Goal: Task Accomplishment & Management: Complete application form

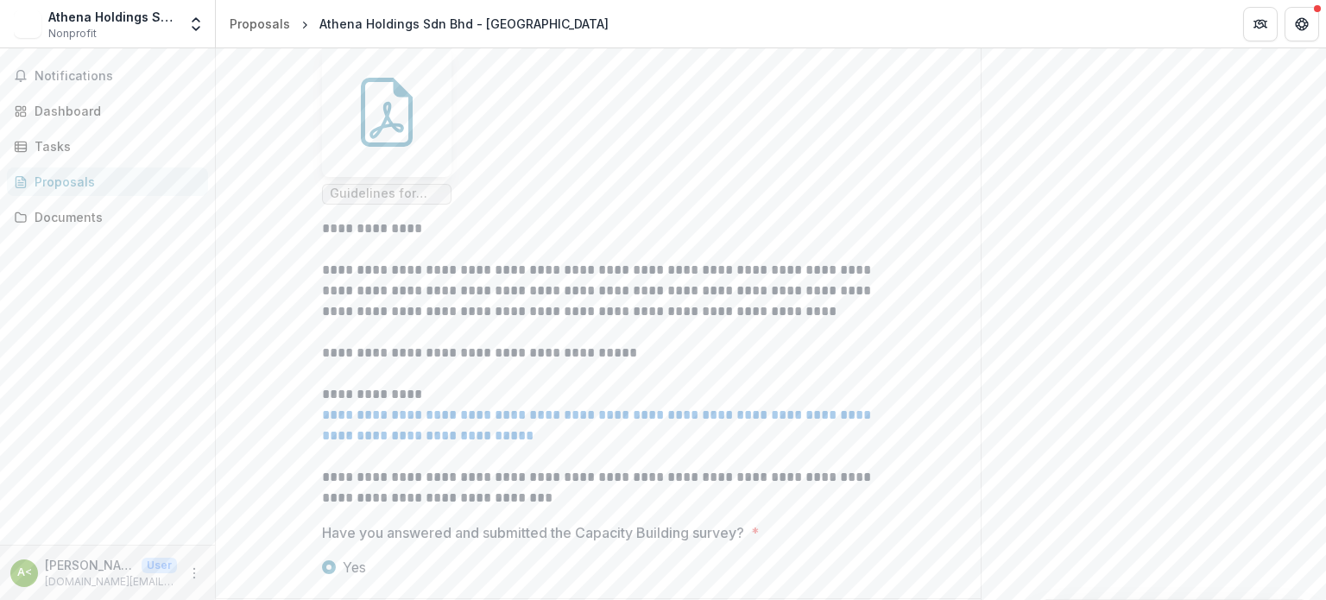
scroll to position [649, 0]
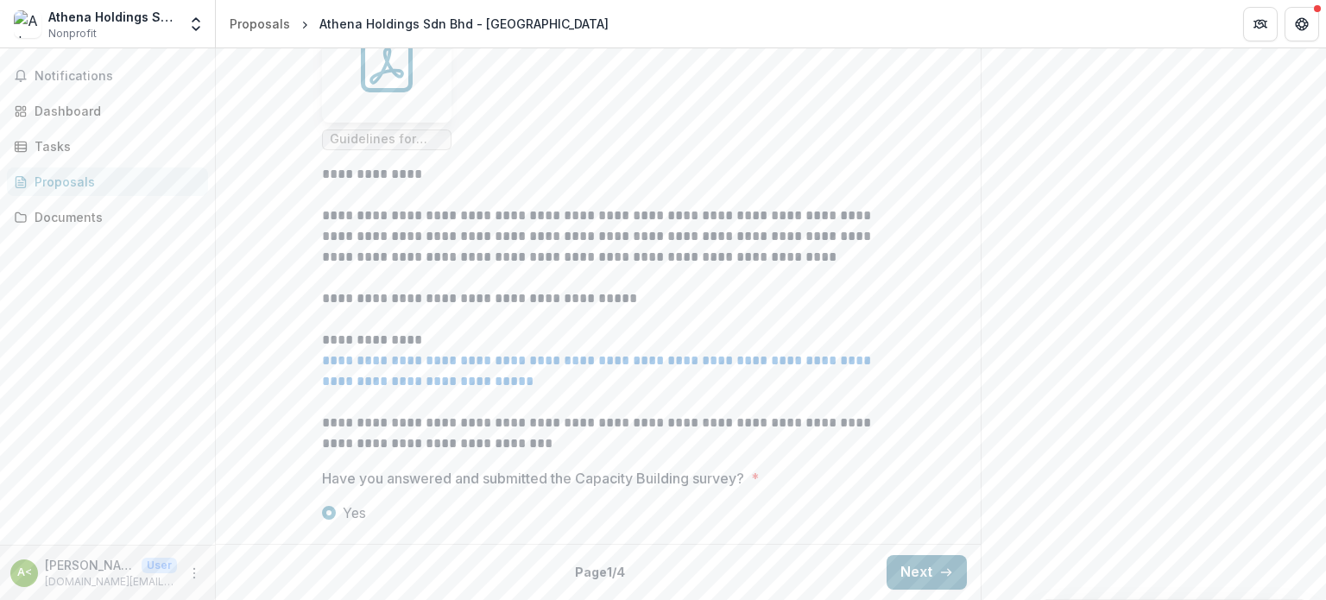
click at [905, 560] on button "Next" at bounding box center [927, 572] width 80 height 35
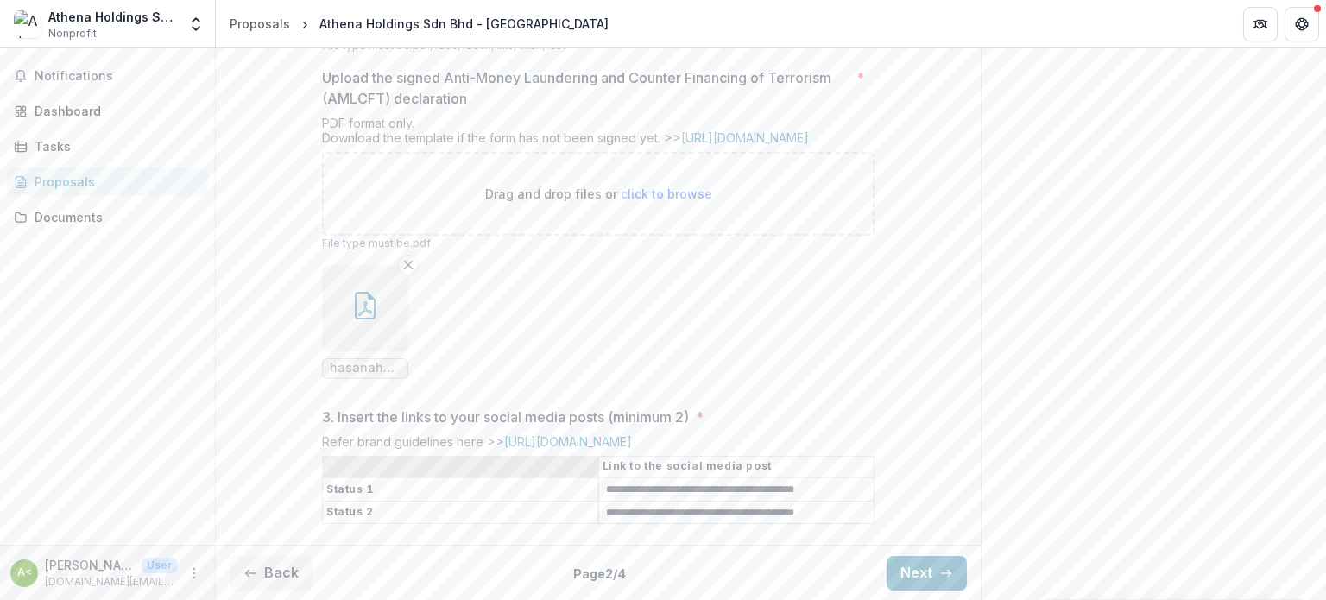
scroll to position [699, 0]
click at [924, 577] on button "Next" at bounding box center [927, 572] width 80 height 35
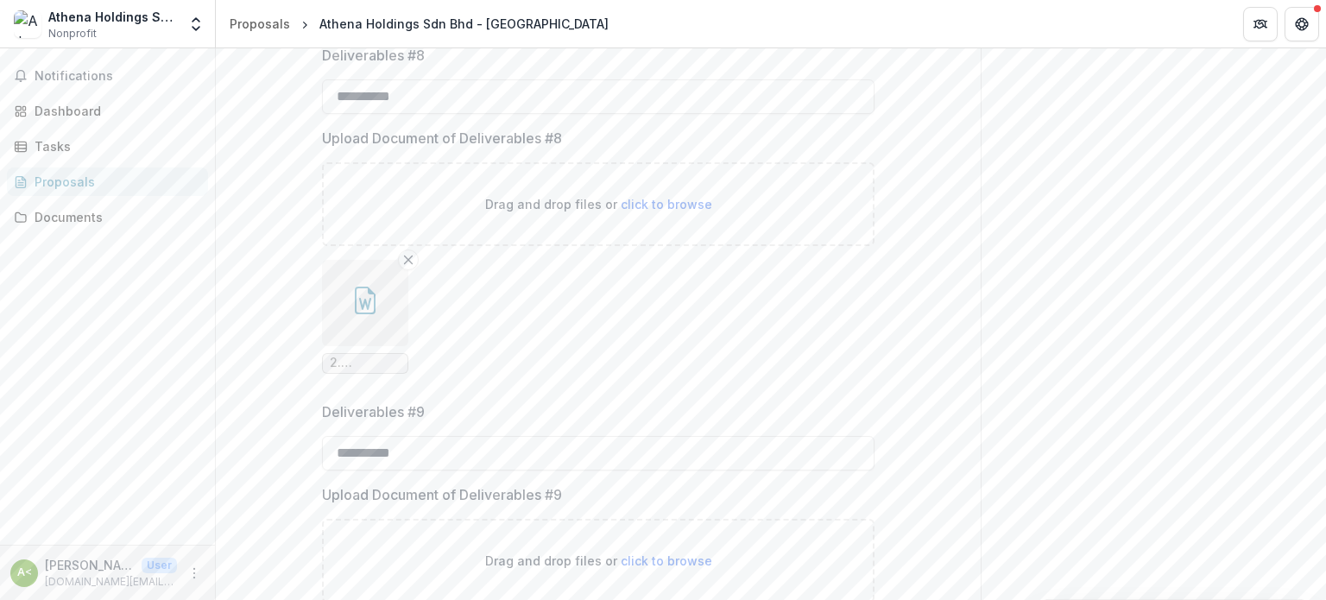
scroll to position [1908, 0]
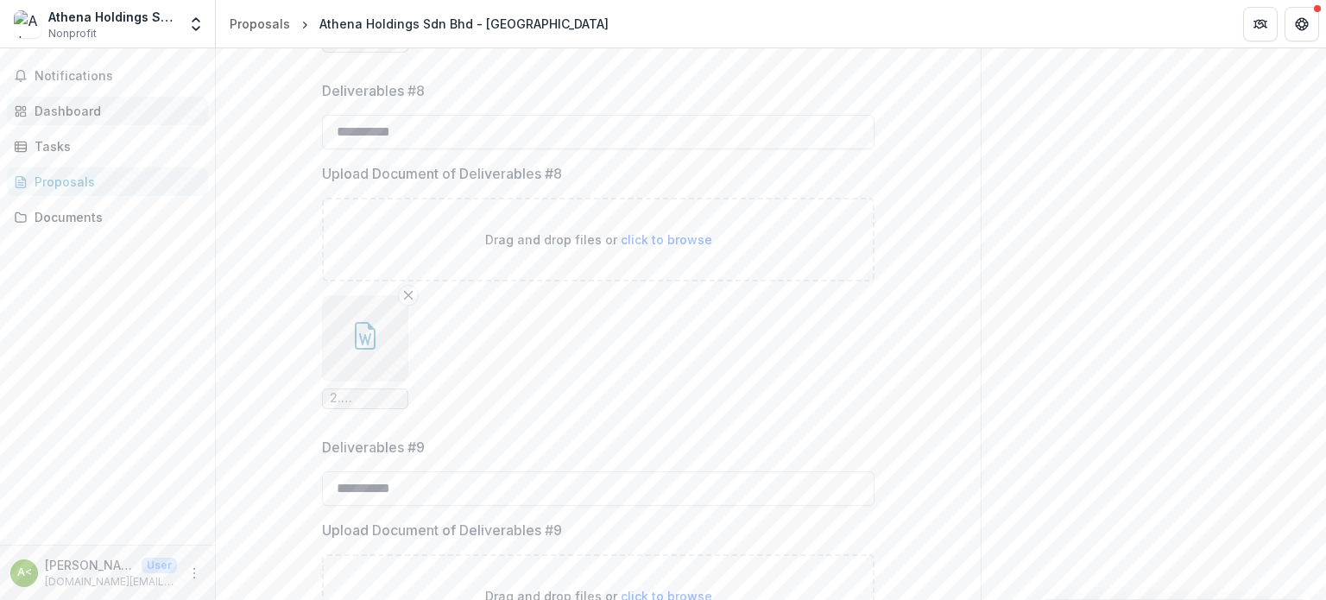
click at [79, 105] on div "Dashboard" at bounding box center [115, 111] width 160 height 18
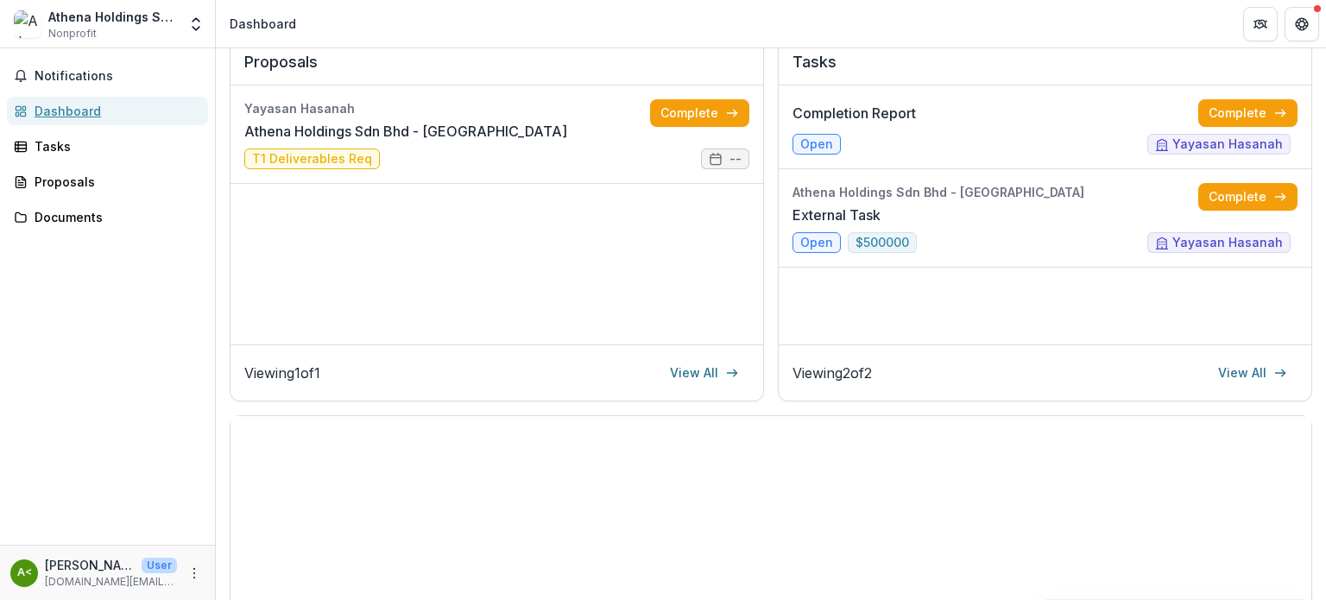
scroll to position [150, 0]
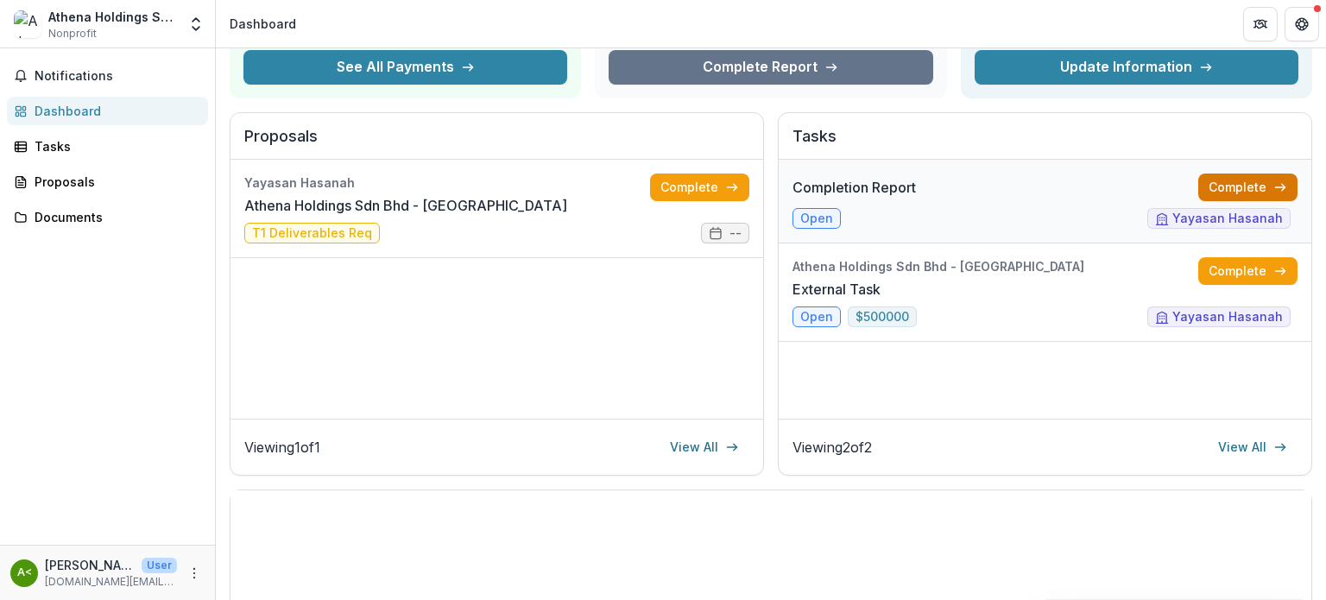
click at [1222, 185] on link "Complete" at bounding box center [1247, 188] width 99 height 28
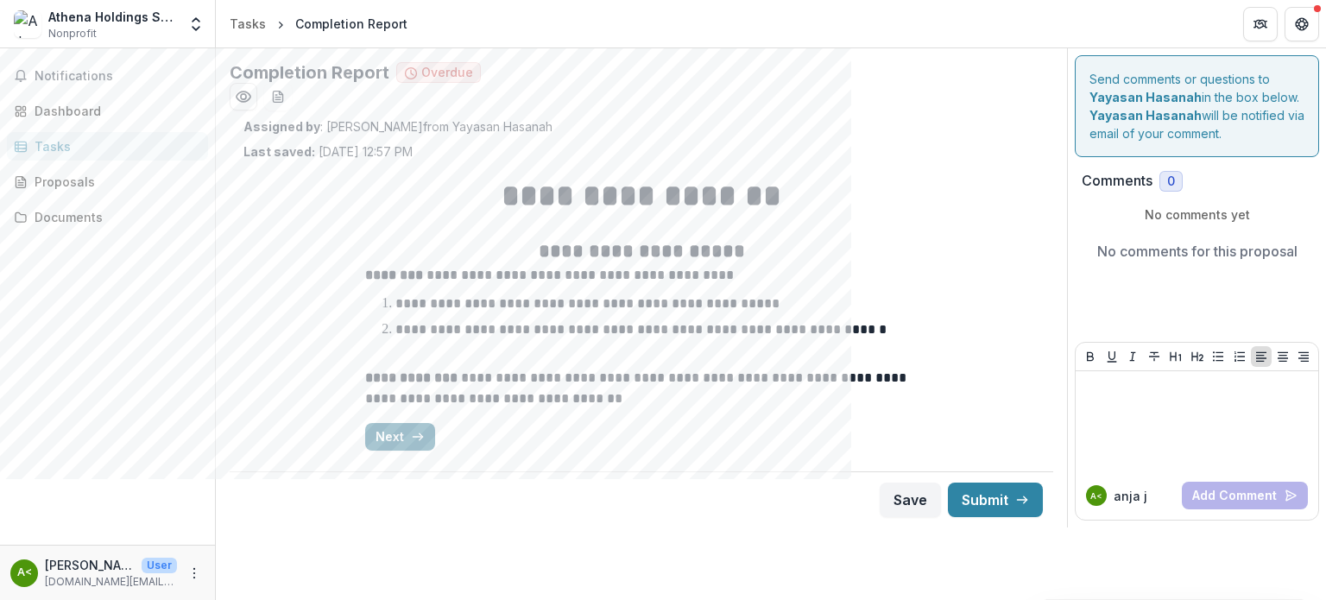
click at [415, 449] on button "Next" at bounding box center [400, 437] width 70 height 28
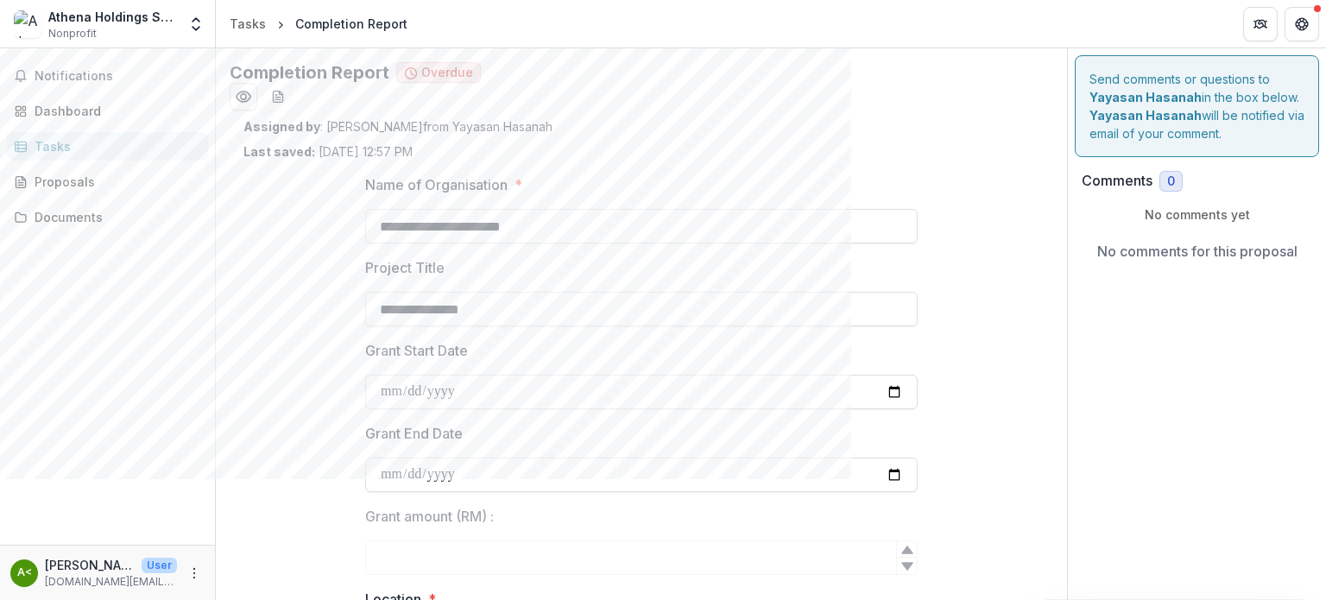
type input "*********"
type input "****"
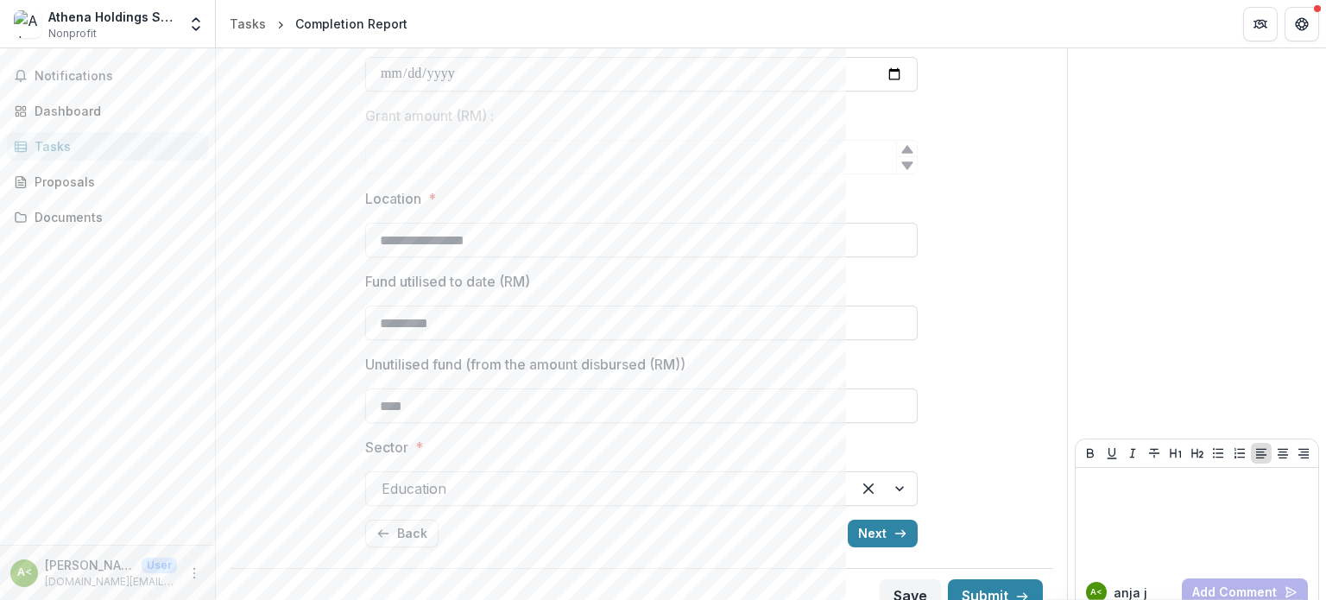
scroll to position [424, 0]
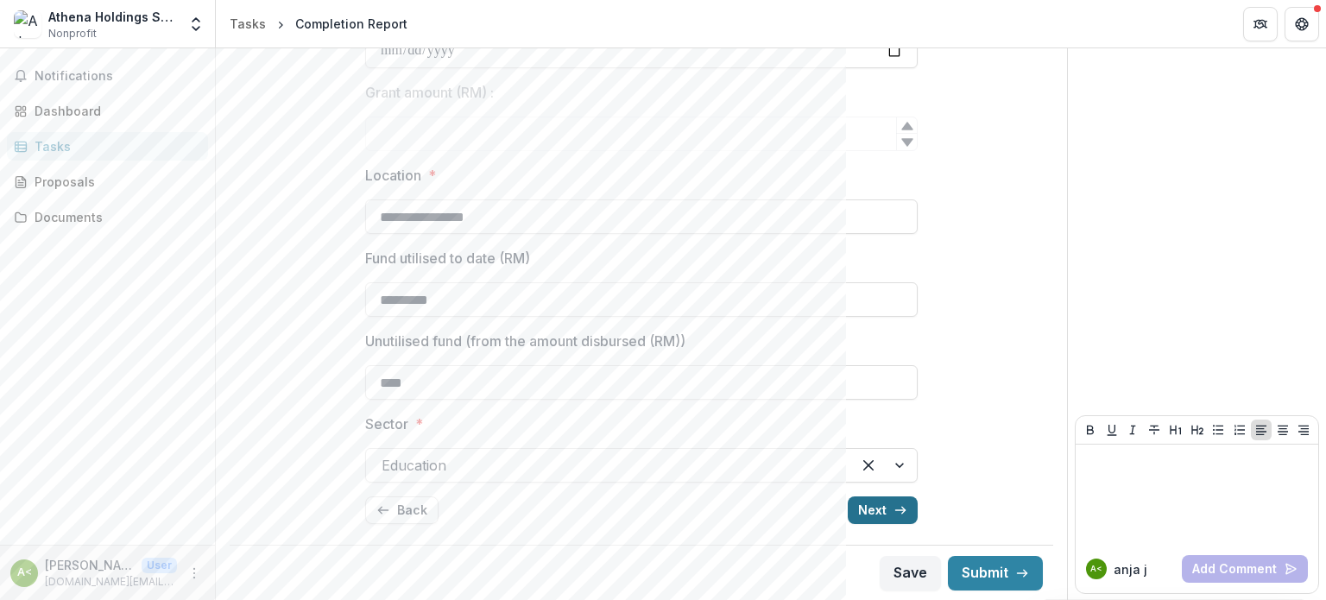
click at [881, 509] on button "Next" at bounding box center [883, 510] width 70 height 28
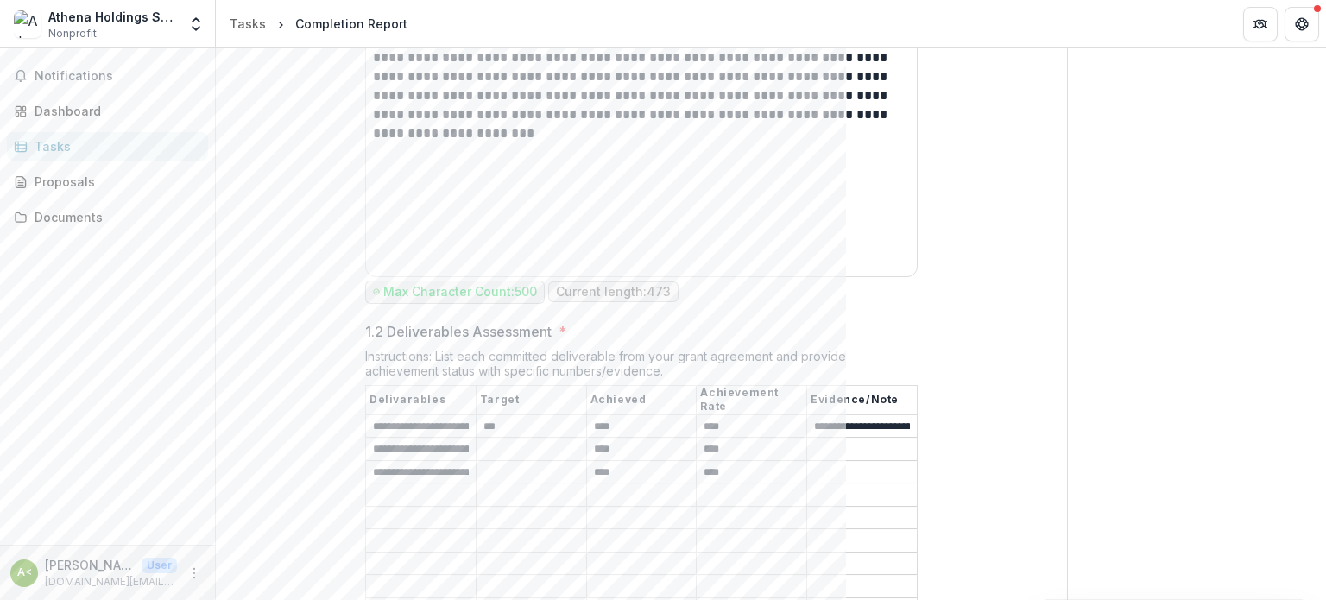
scroll to position [1219, 0]
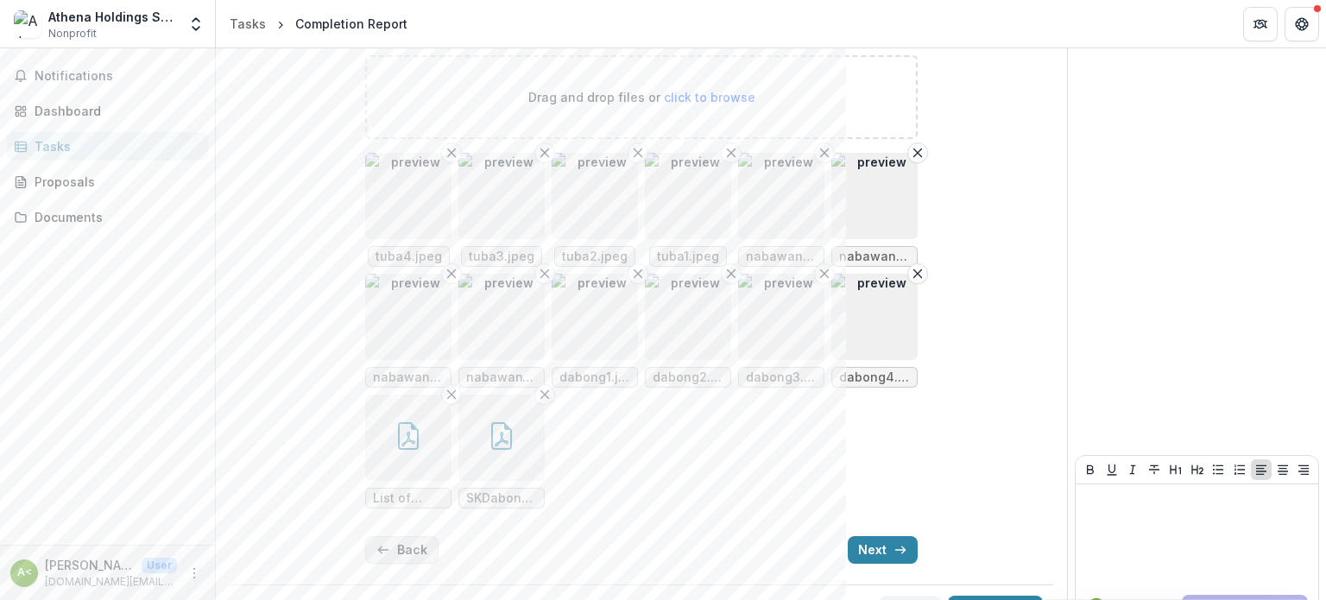
click at [389, 536] on button "Back" at bounding box center [401, 550] width 73 height 28
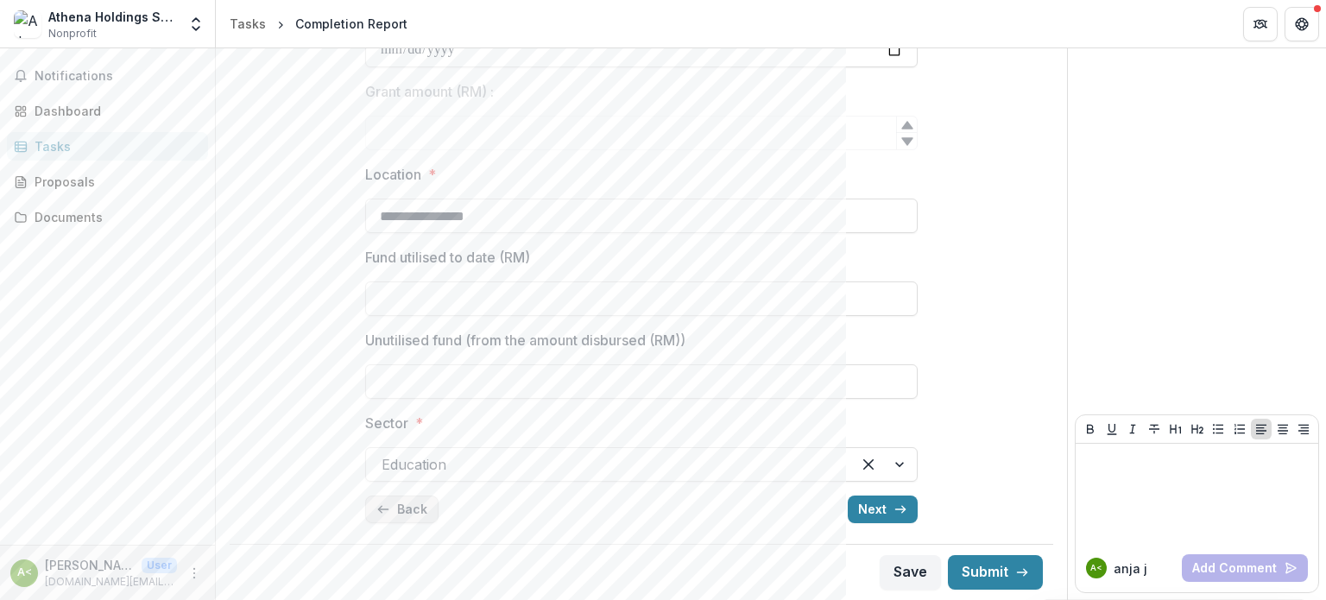
type input "*********"
type input "****"
click at [857, 501] on button "Next" at bounding box center [883, 510] width 70 height 28
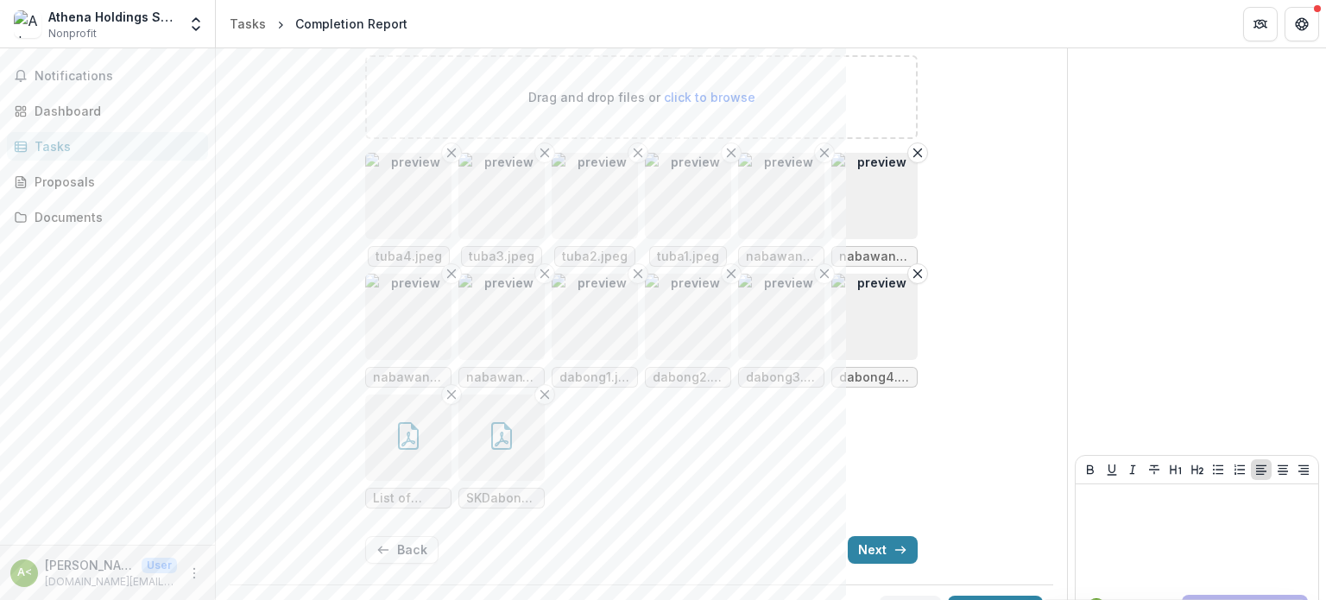
scroll to position [1046, 0]
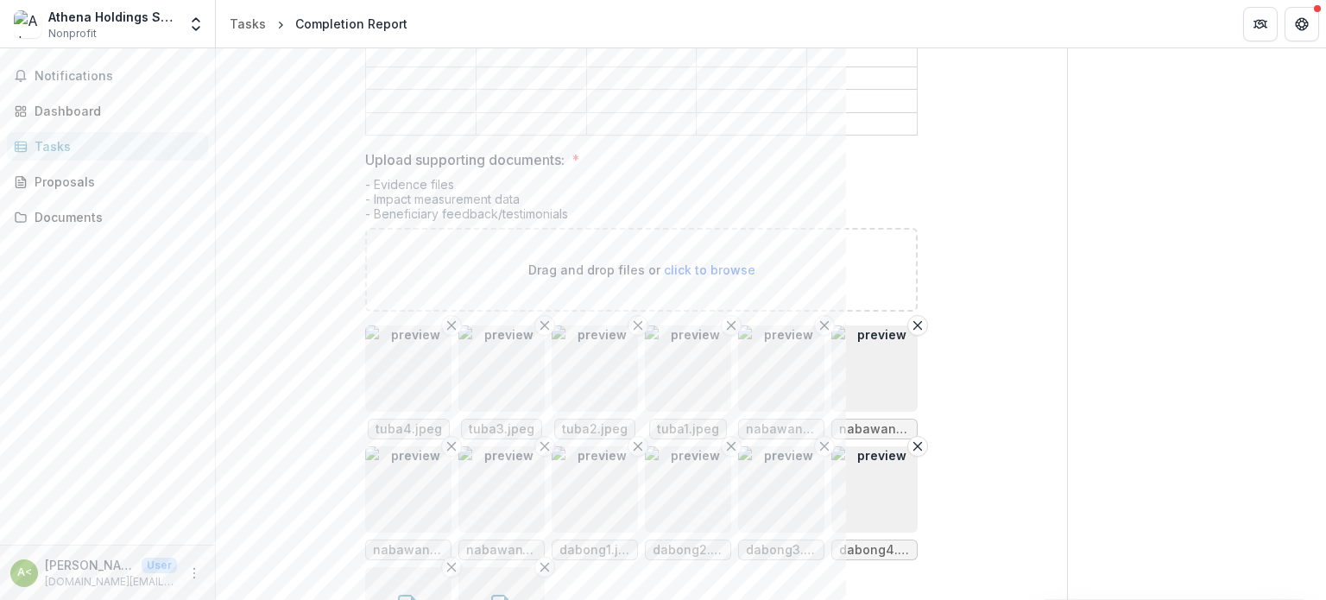
click at [680, 262] on span "click to browse" at bounding box center [710, 269] width 92 height 15
type input "**********"
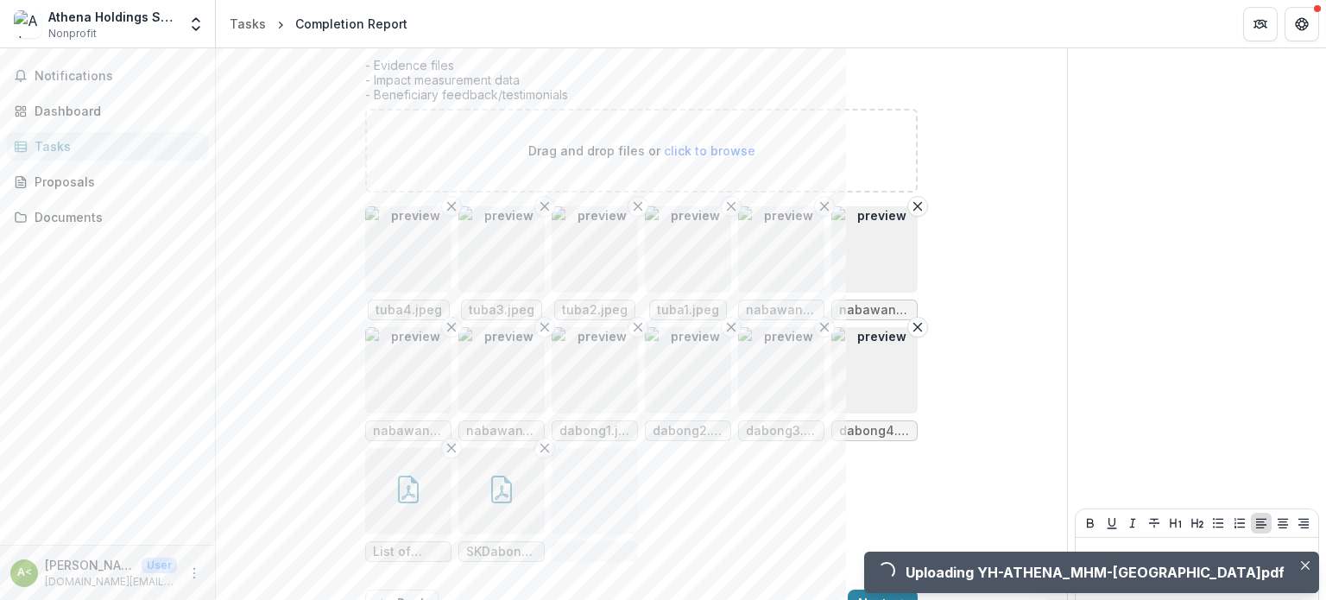
scroll to position [1219, 0]
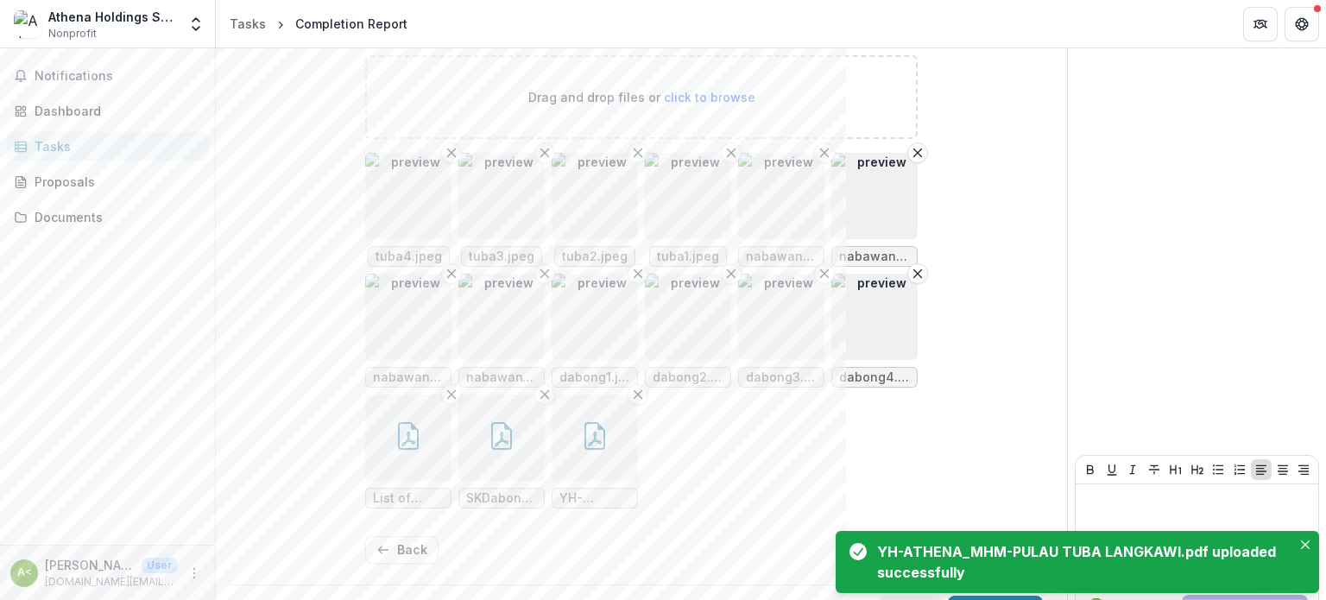
click at [868, 536] on button "Next" at bounding box center [883, 550] width 70 height 28
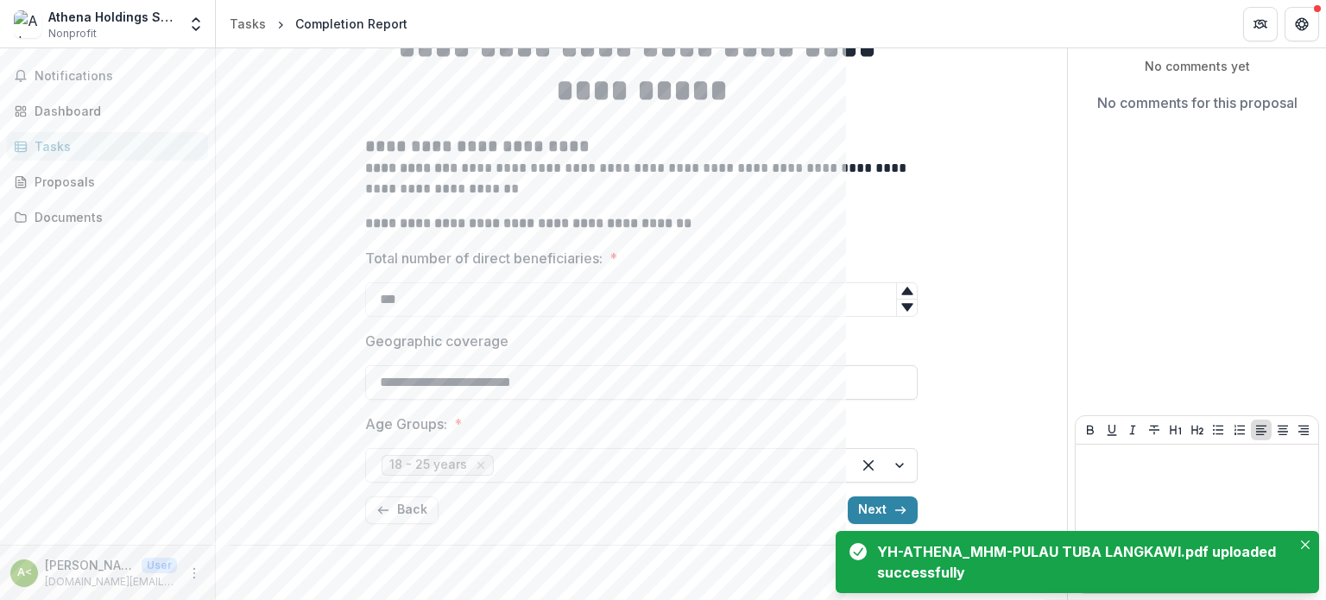
scroll to position [148, 0]
click at [874, 516] on button "Next" at bounding box center [883, 510] width 70 height 28
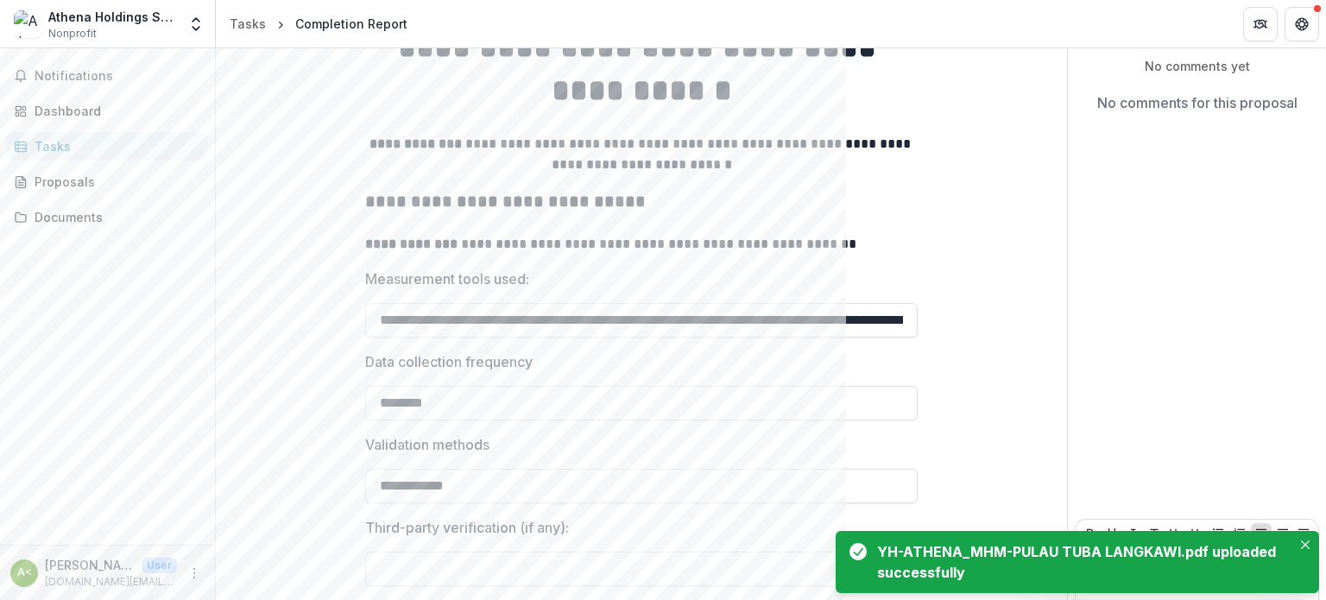
scroll to position [252, 0]
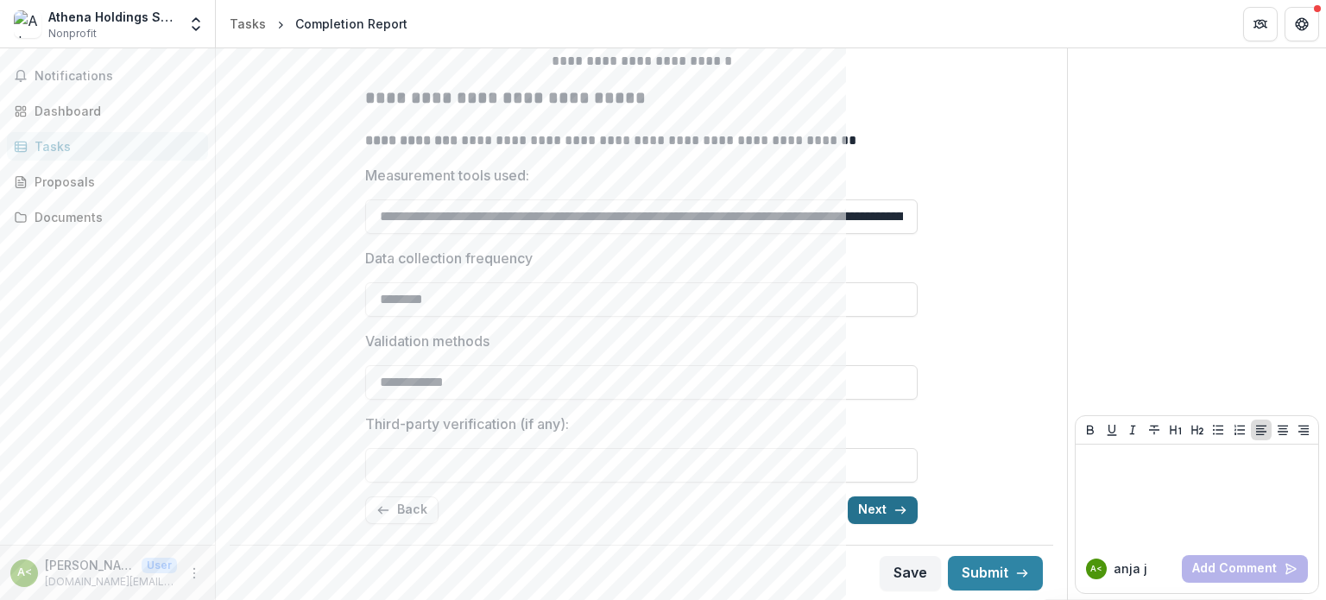
click at [873, 512] on button "Next" at bounding box center [883, 510] width 70 height 28
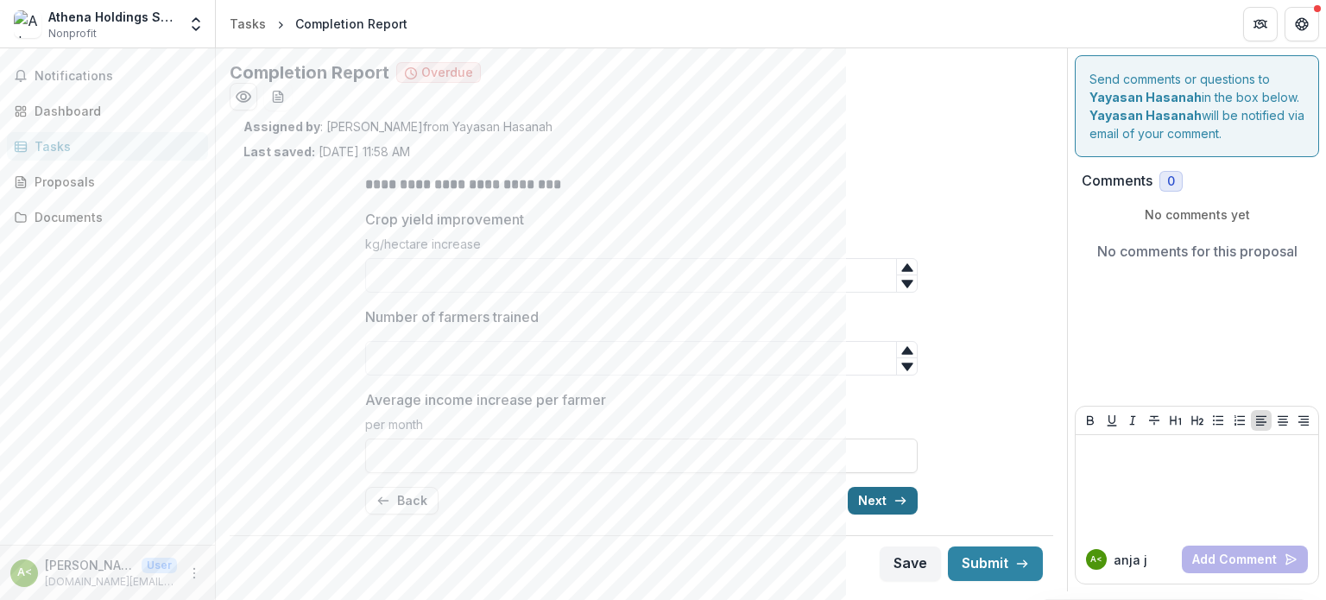
scroll to position [0, 0]
click at [884, 507] on button "Next" at bounding box center [883, 501] width 70 height 28
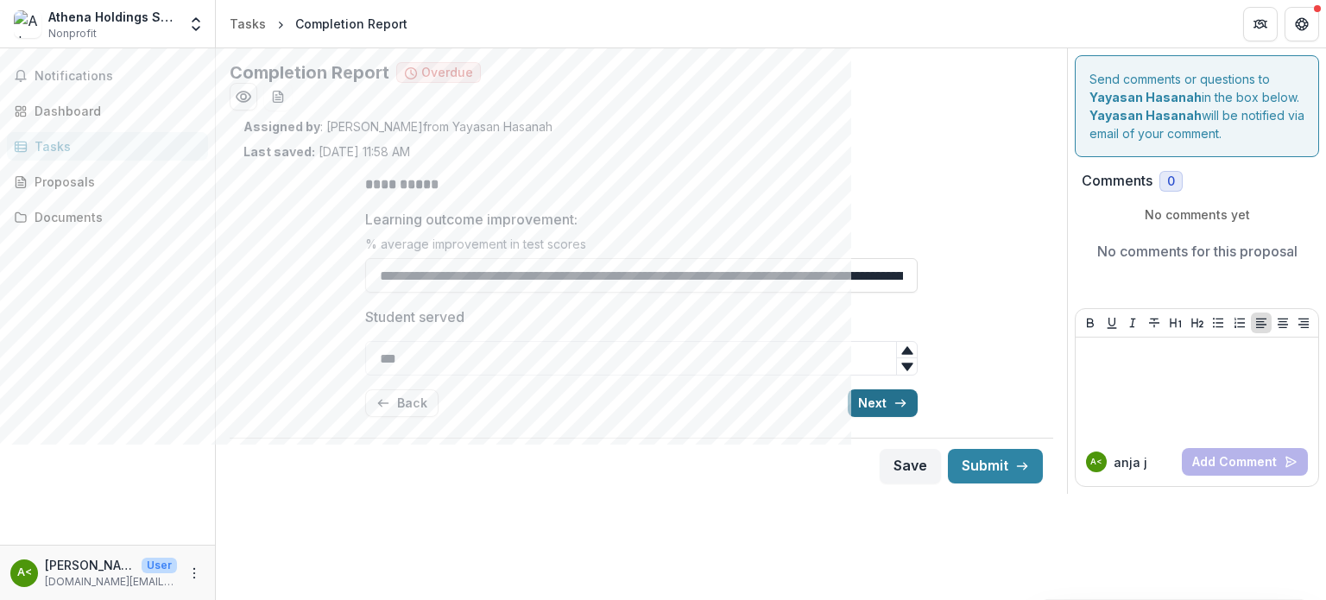
click at [883, 407] on button "Next" at bounding box center [883, 403] width 70 height 28
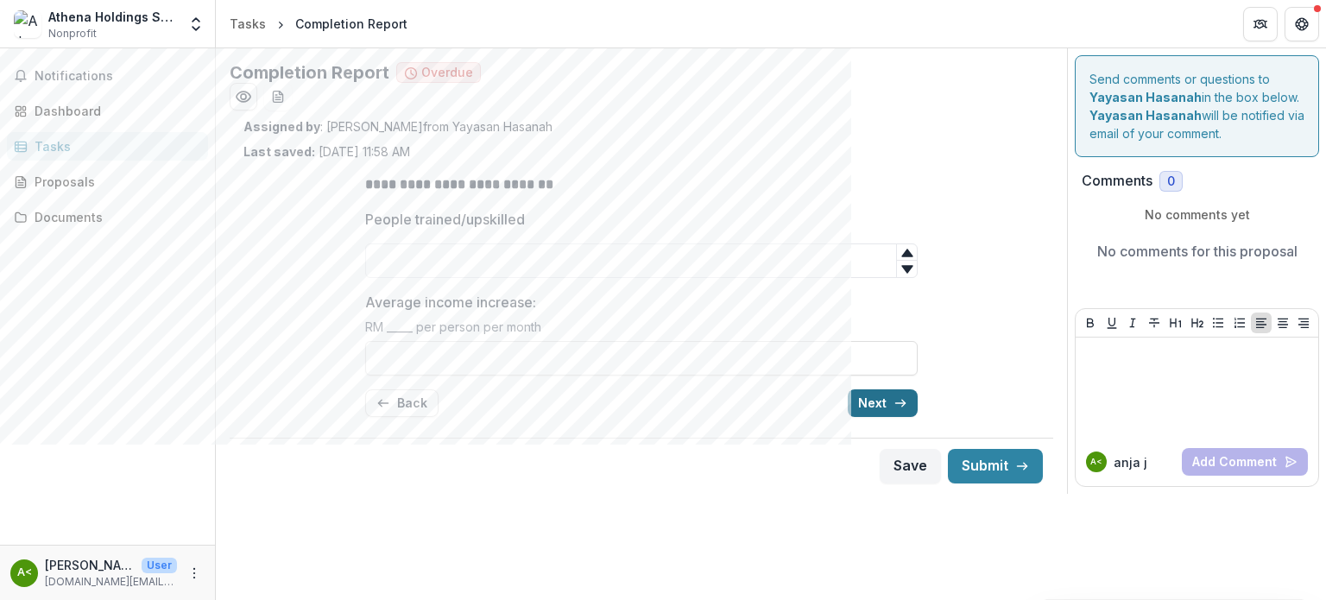
click at [883, 407] on button "Next" at bounding box center [883, 403] width 70 height 28
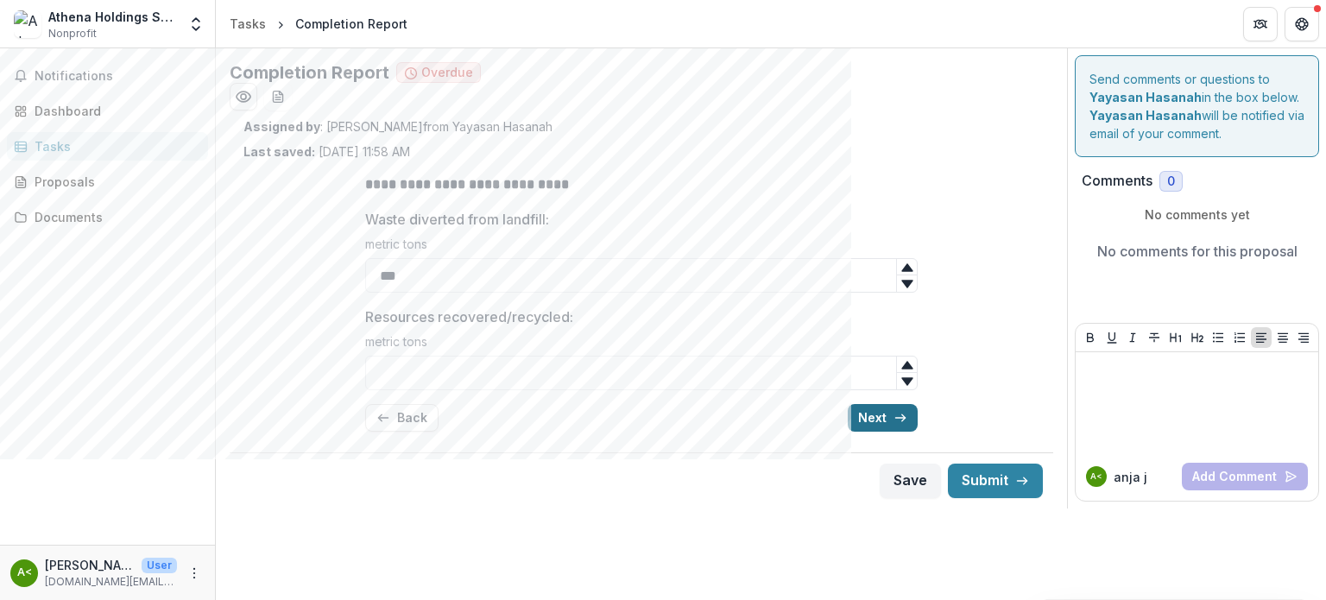
click at [883, 407] on button "Next" at bounding box center [883, 418] width 70 height 28
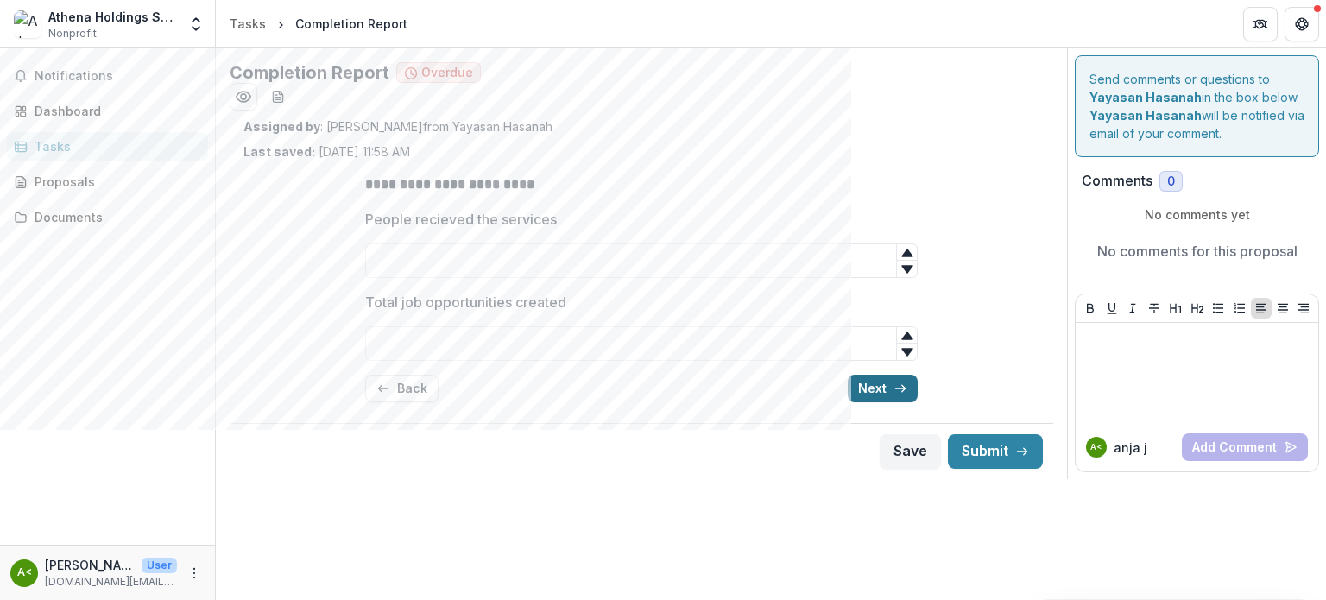
click at [887, 386] on button "Next" at bounding box center [883, 389] width 70 height 28
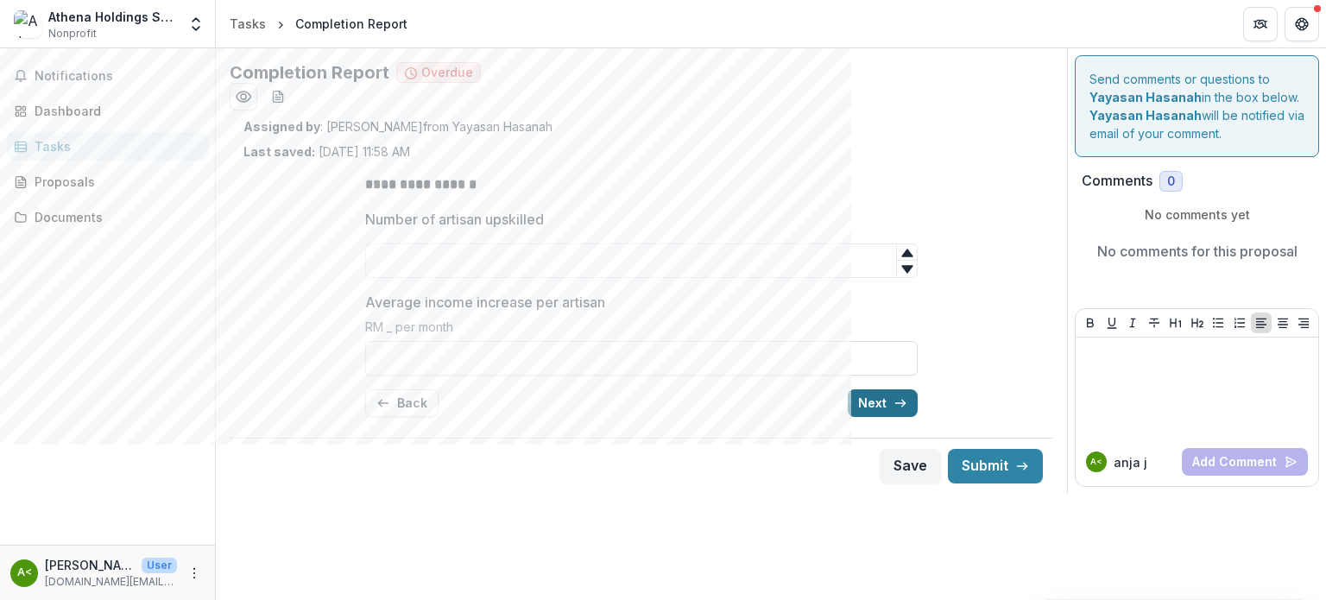
click at [889, 395] on button "Next" at bounding box center [883, 403] width 70 height 28
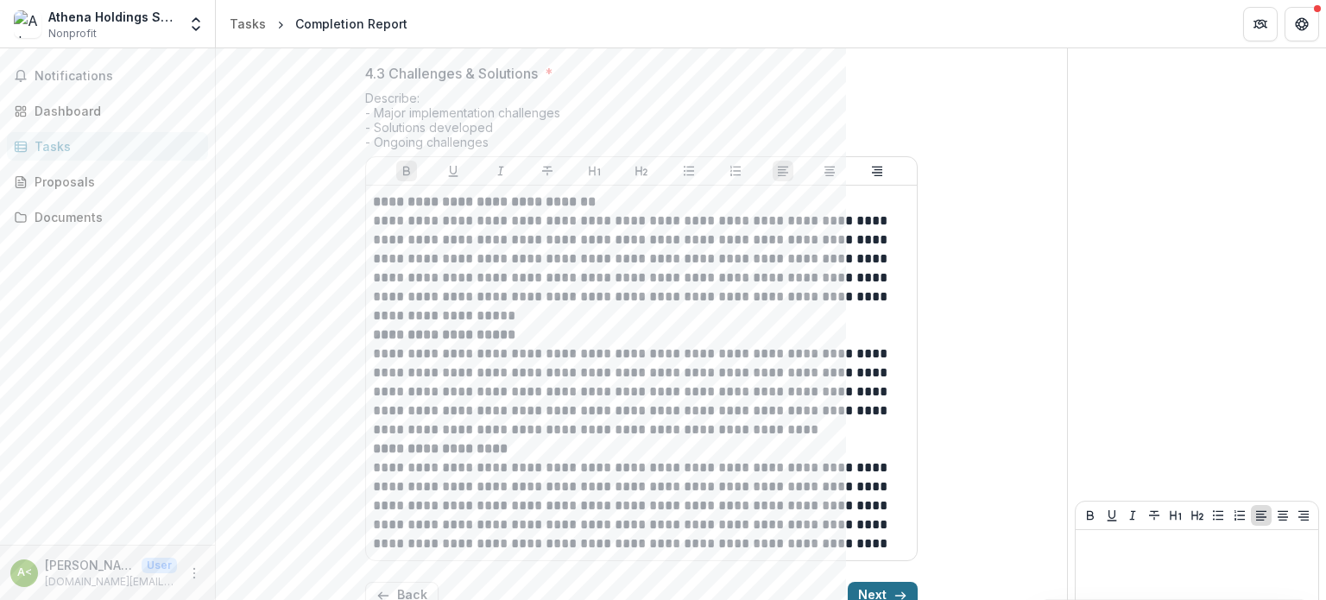
scroll to position [1364, 0]
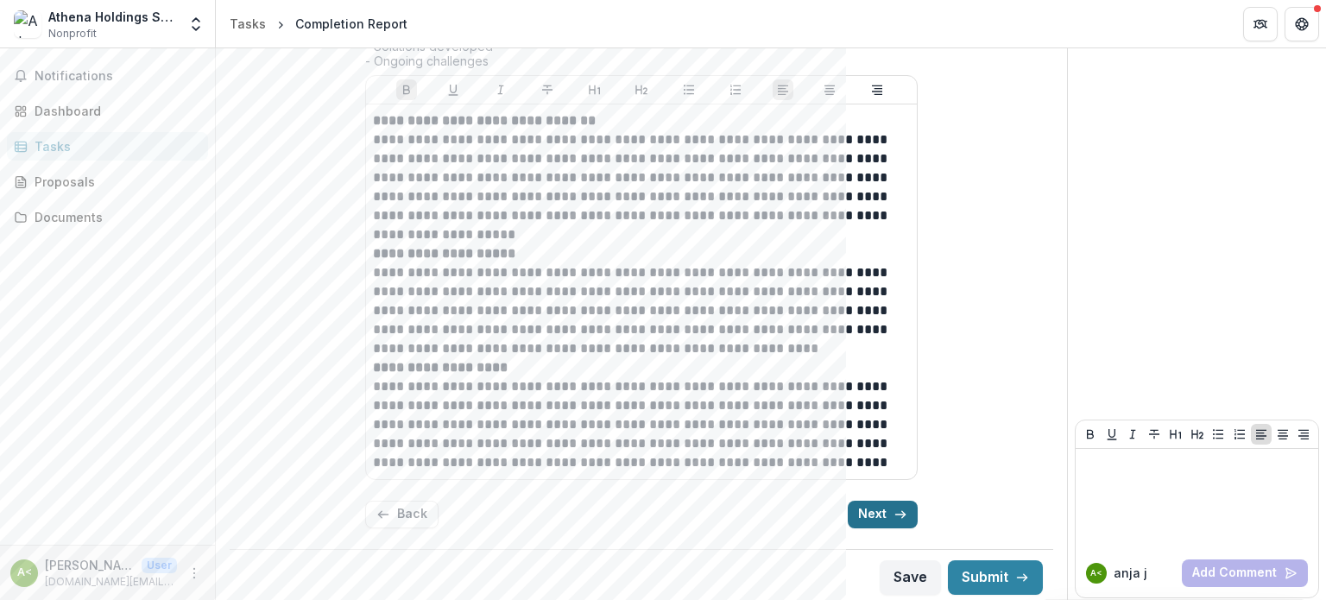
click at [874, 503] on button "Next" at bounding box center [883, 515] width 70 height 28
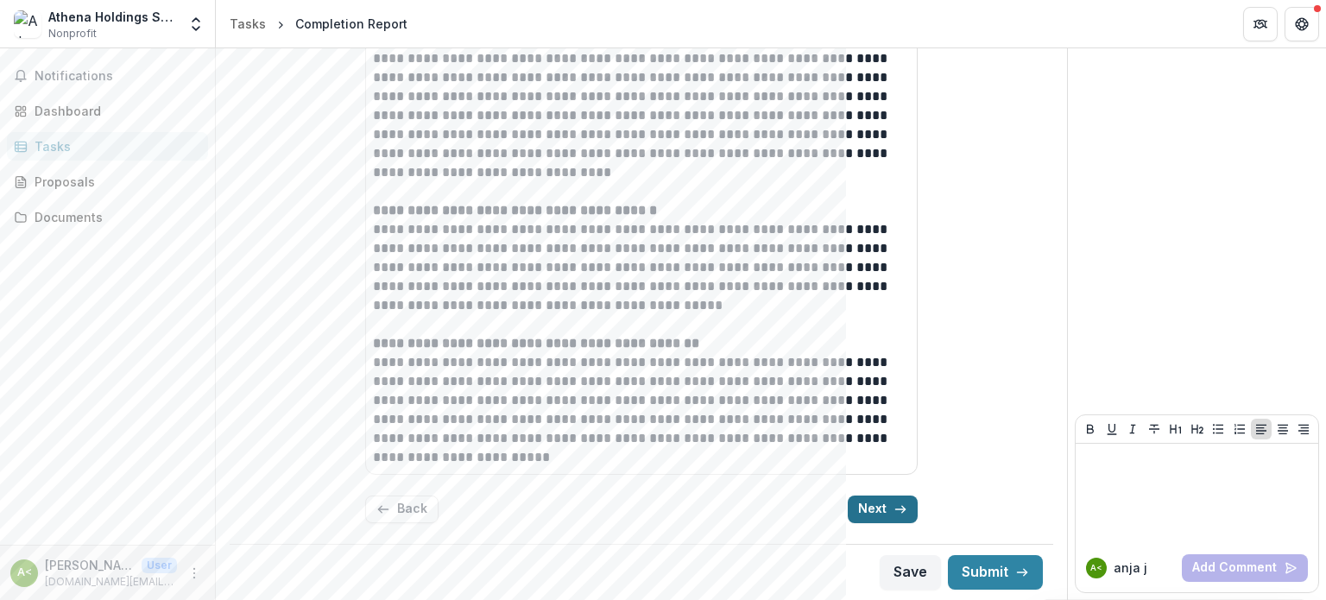
scroll to position [372, 0]
click at [874, 503] on button "Next" at bounding box center [883, 512] width 70 height 28
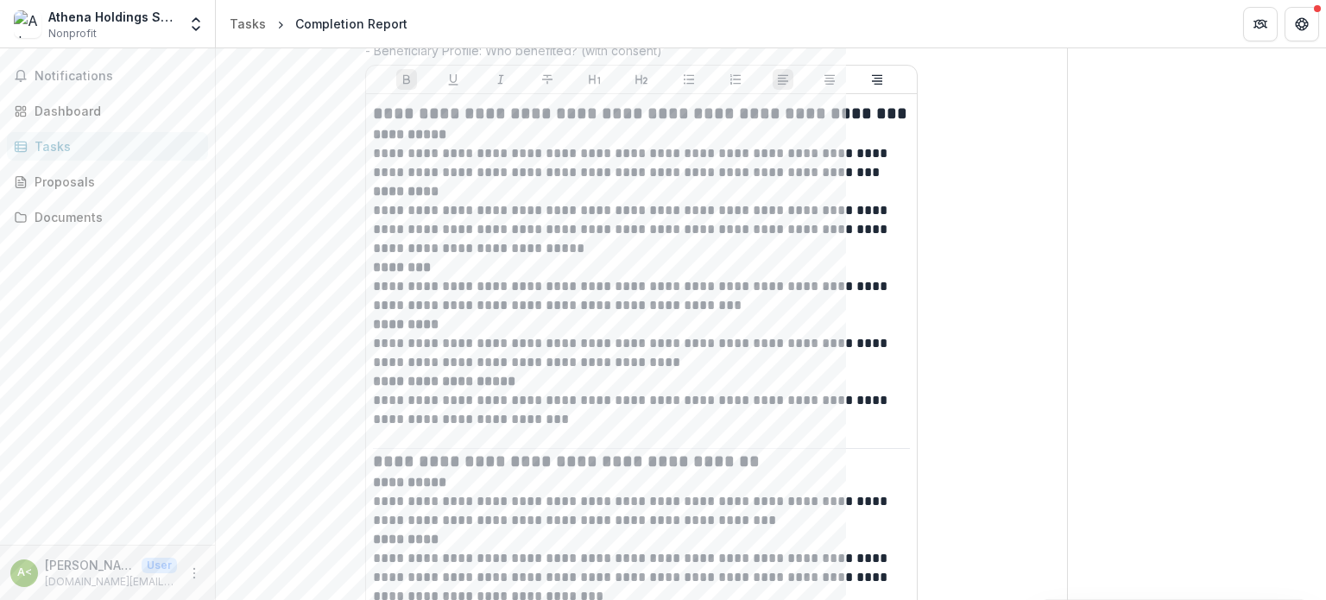
scroll to position [1007, 0]
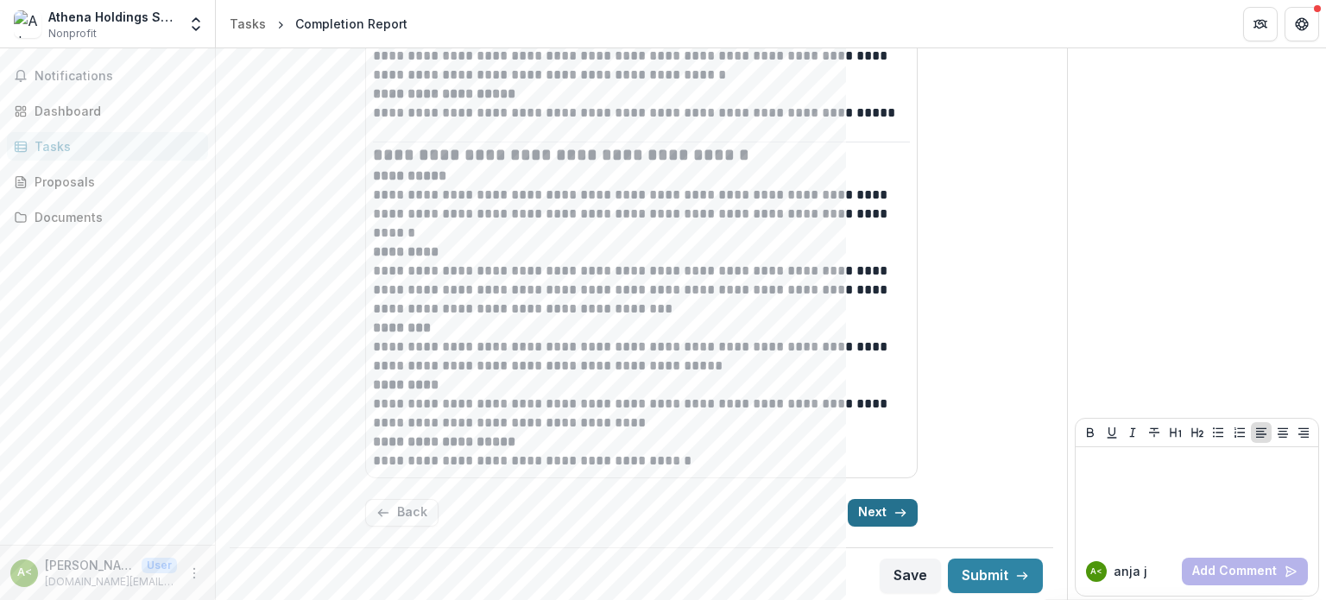
click at [874, 503] on button "Next" at bounding box center [883, 513] width 70 height 28
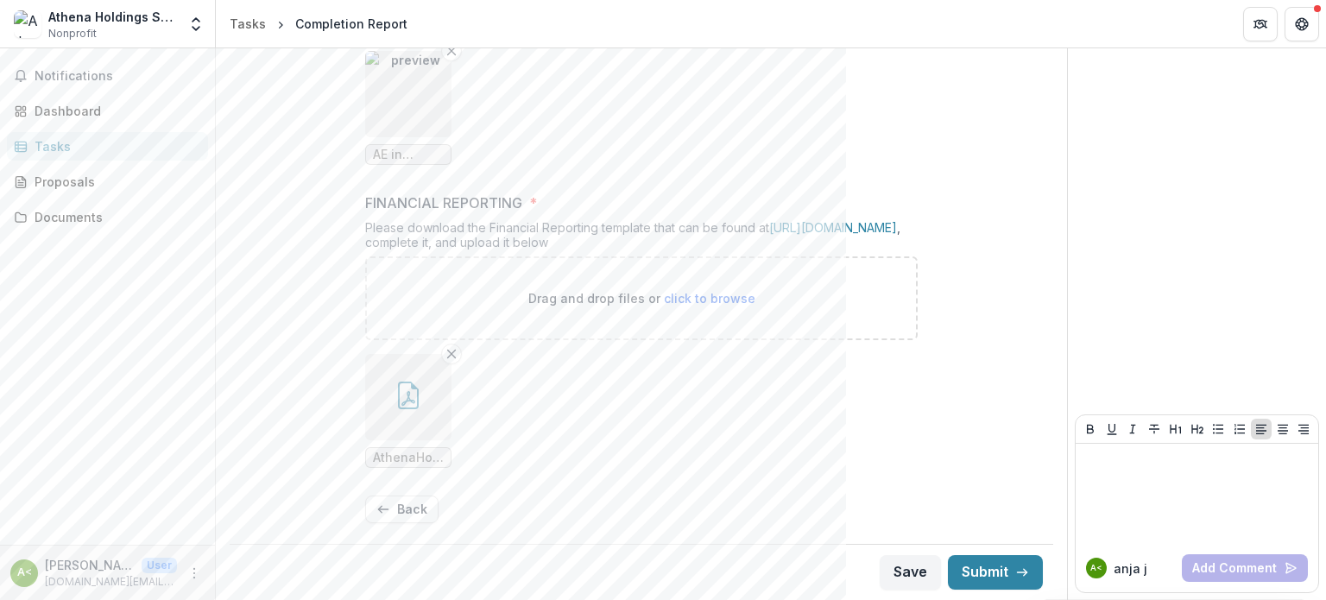
scroll to position [742, 0]
click at [974, 573] on button "Submit" at bounding box center [995, 572] width 95 height 35
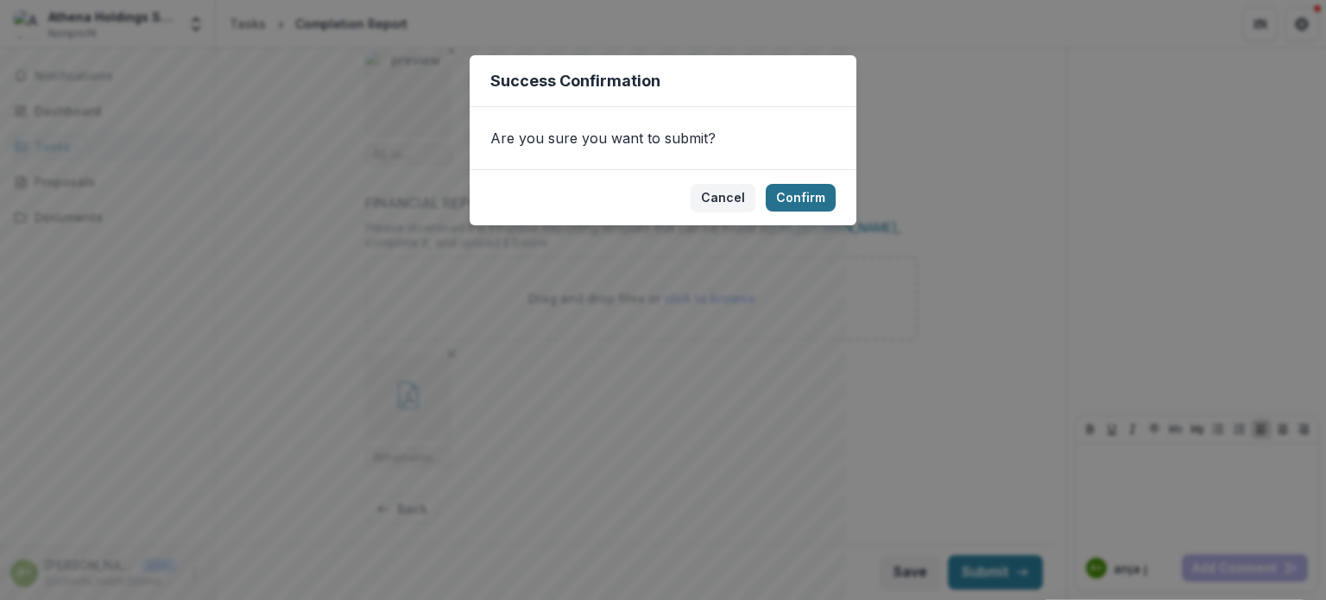
click at [805, 189] on button "Confirm" at bounding box center [801, 198] width 70 height 28
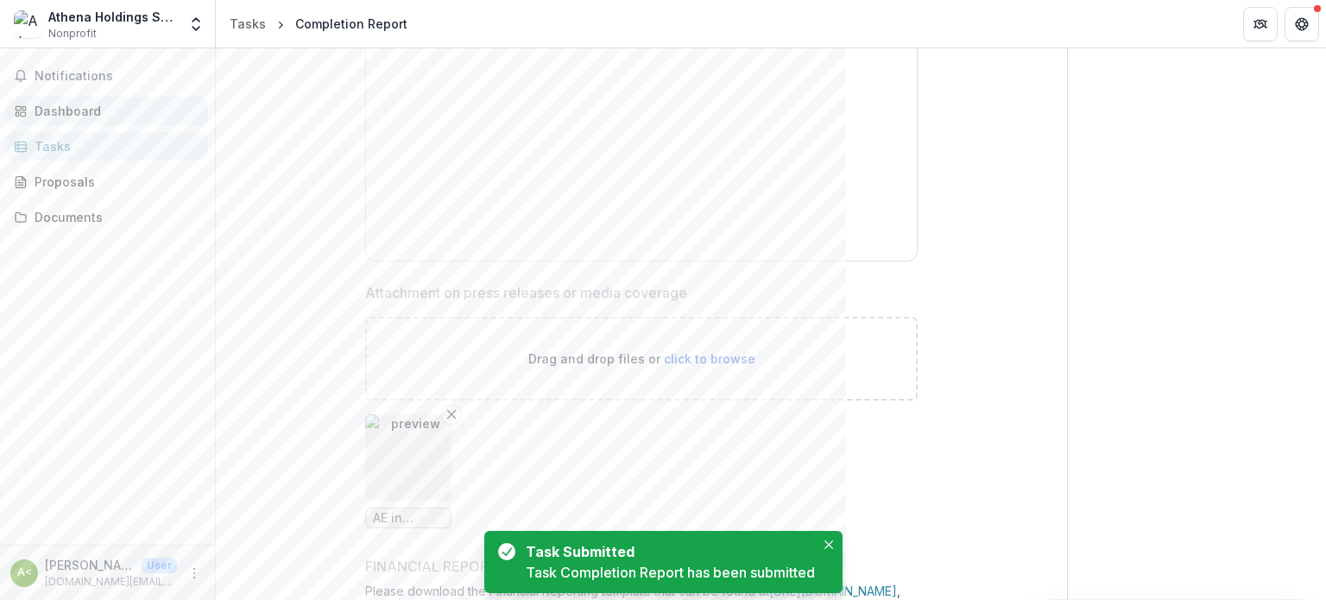
scroll to position [403, 0]
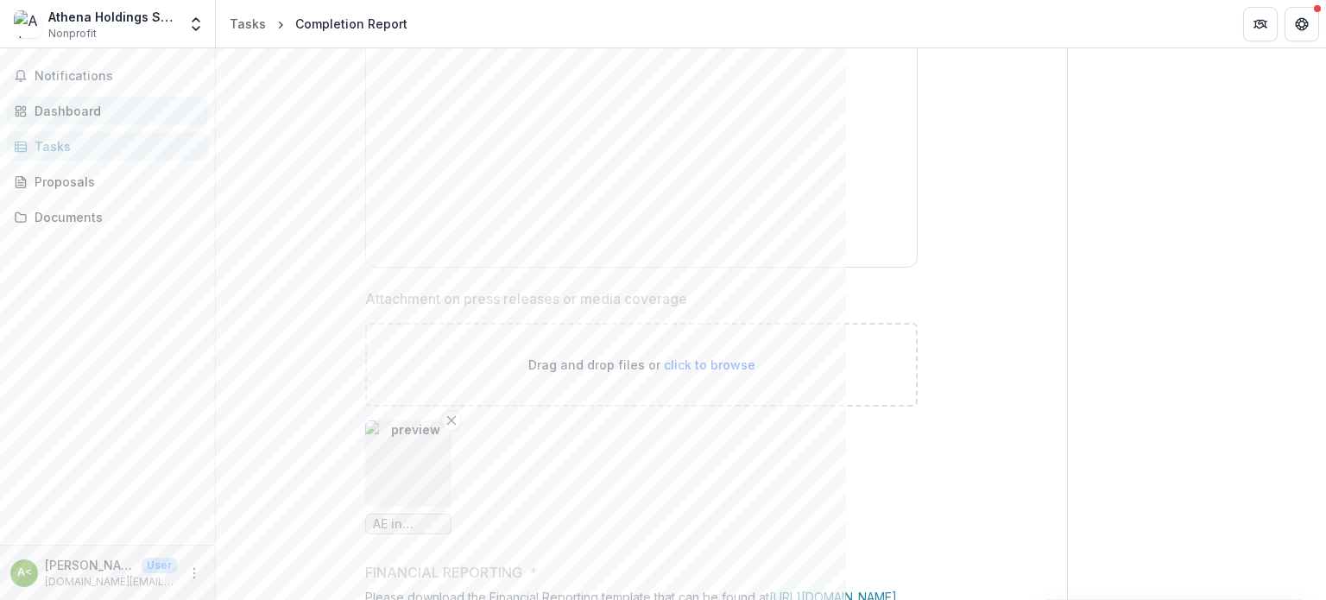
click at [78, 110] on div "Dashboard" at bounding box center [115, 111] width 160 height 18
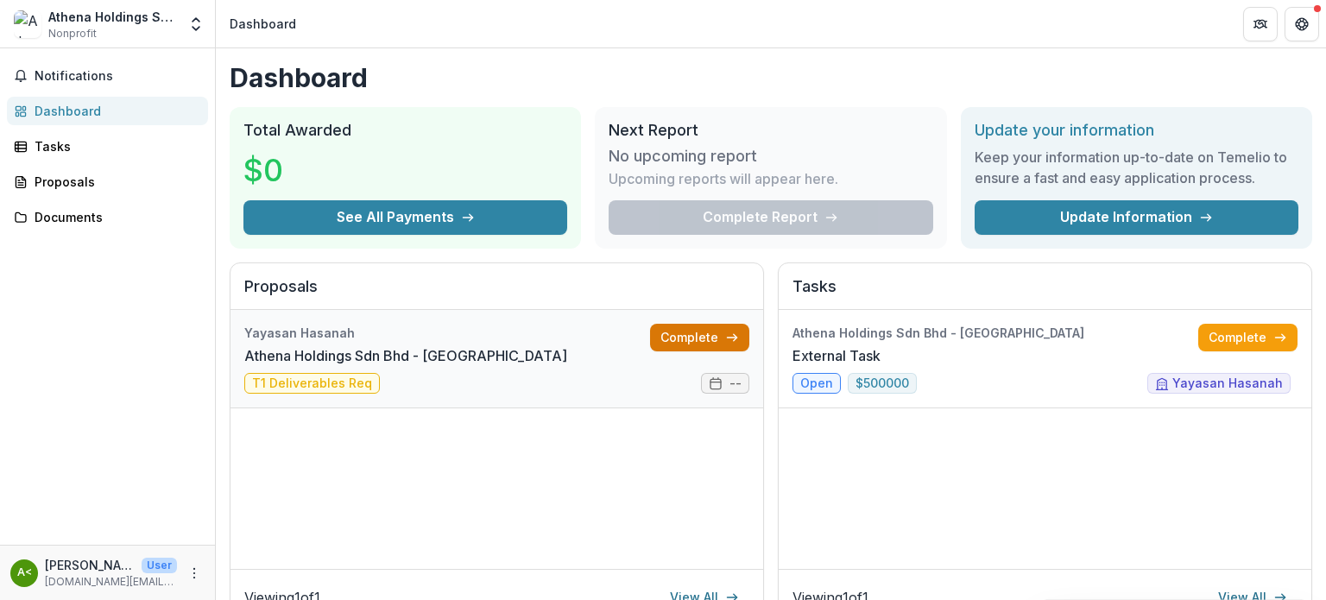
click at [688, 344] on link "Complete" at bounding box center [699, 338] width 99 height 28
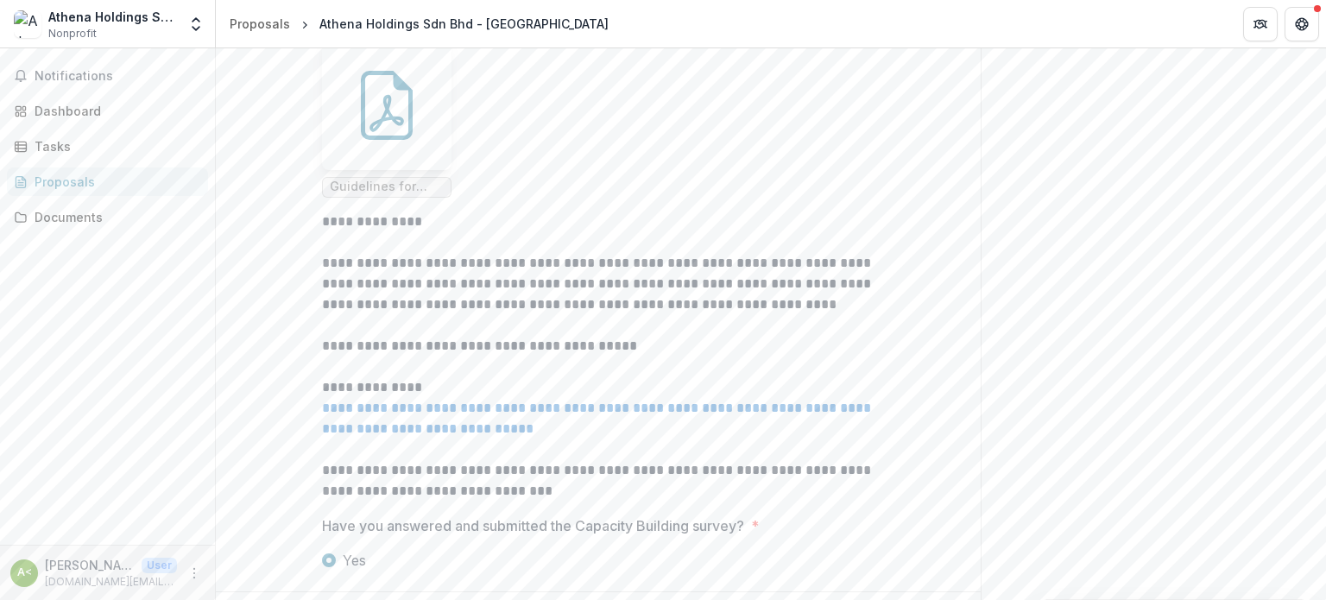
scroll to position [649, 0]
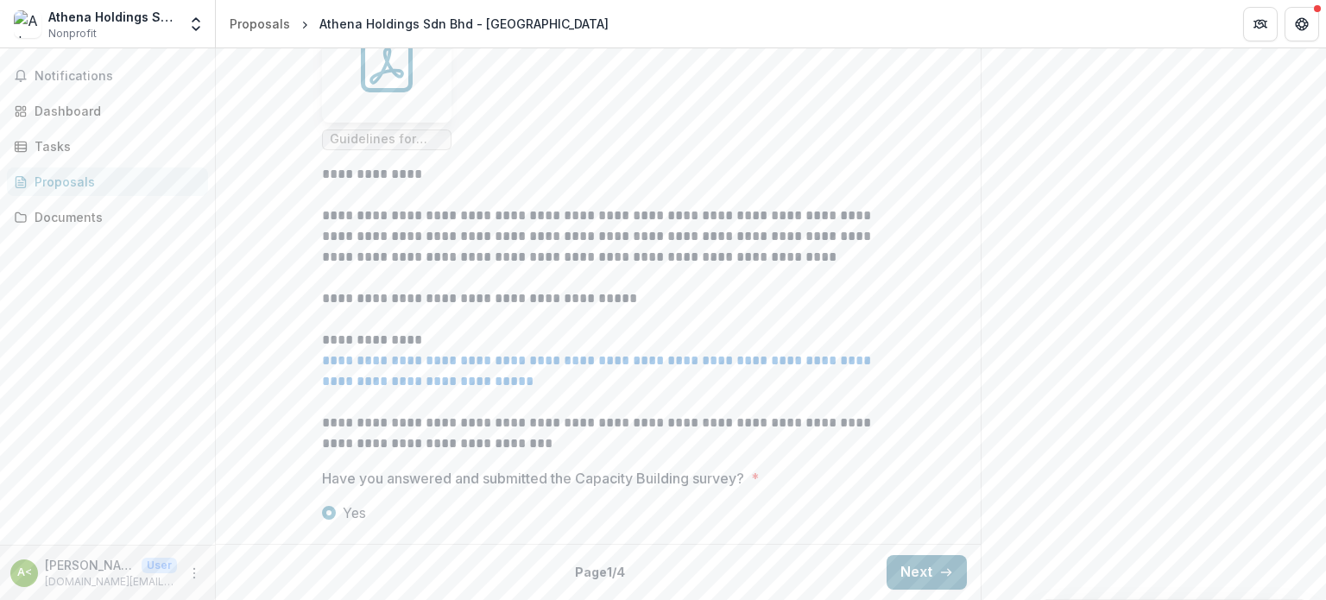
click at [925, 581] on button "Next" at bounding box center [927, 572] width 80 height 35
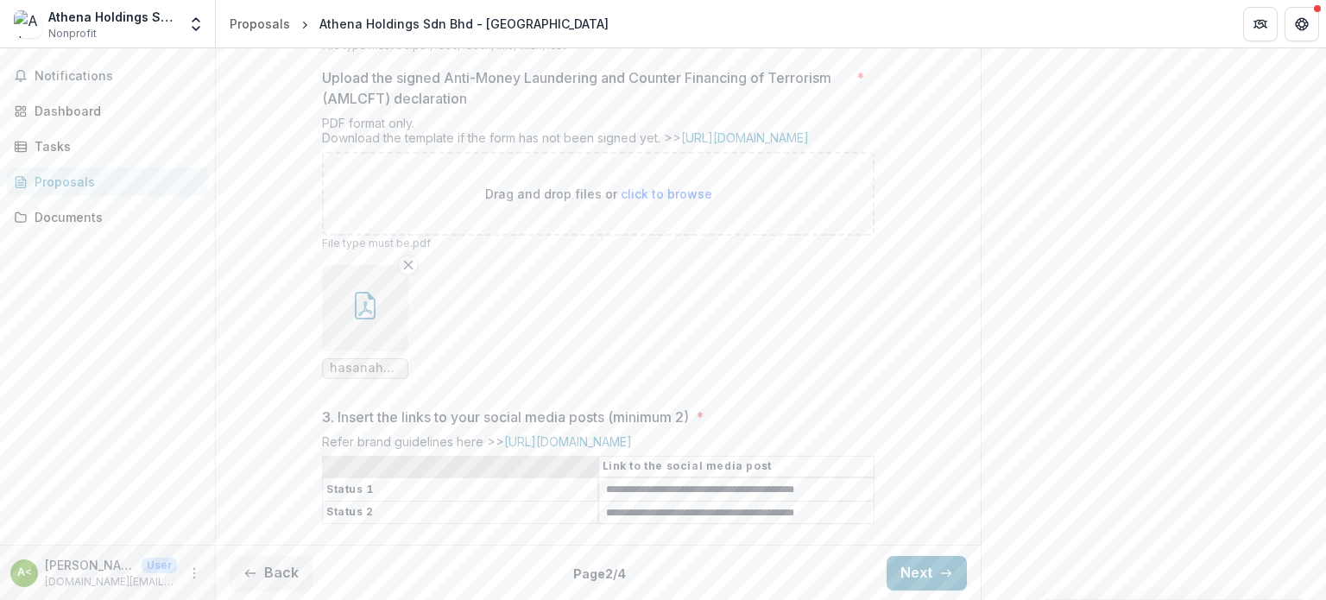
scroll to position [699, 0]
click at [919, 570] on button "Next" at bounding box center [927, 572] width 80 height 35
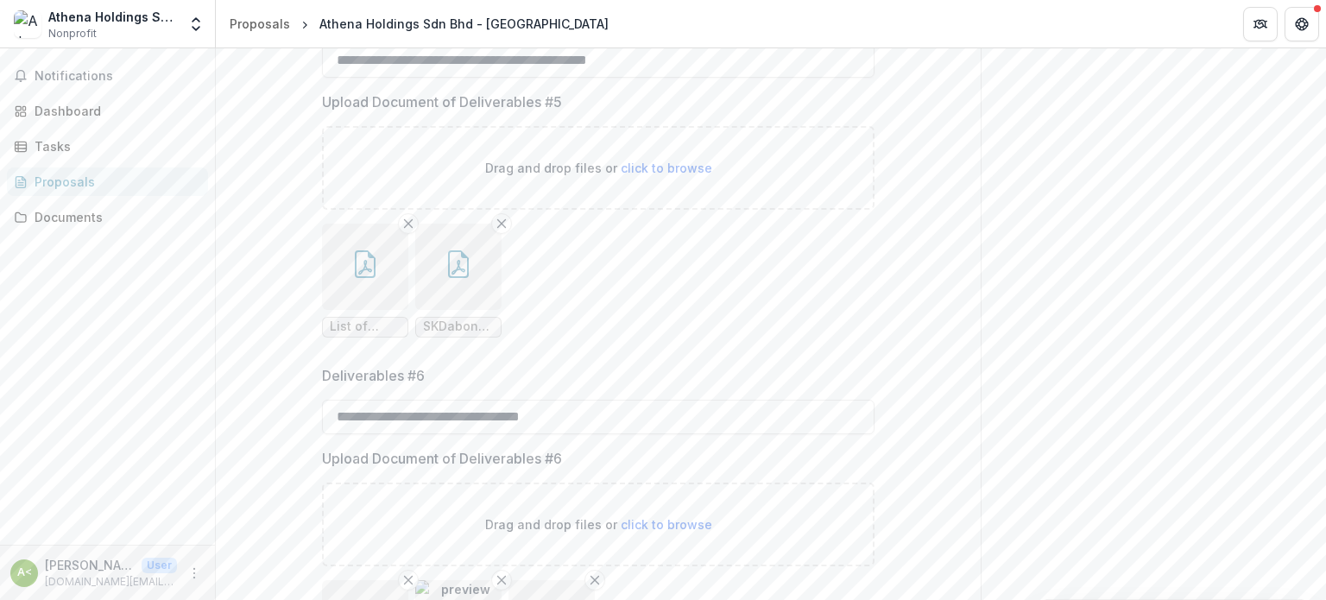
scroll to position [872, 0]
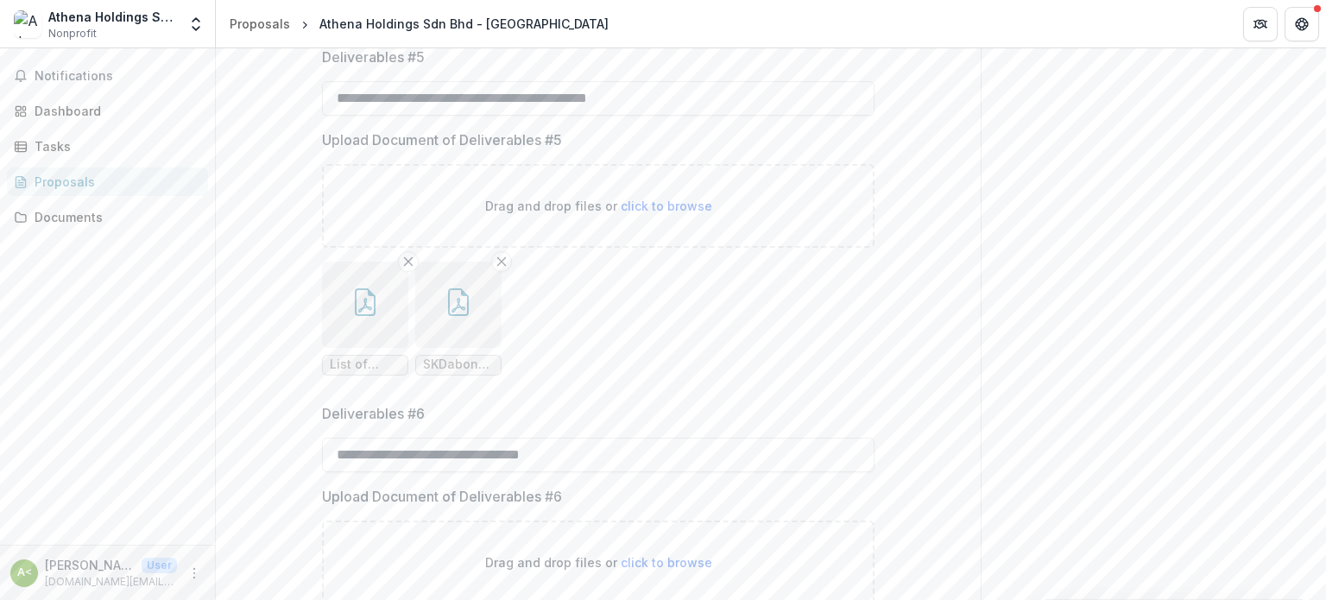
click at [646, 213] on span "click to browse" at bounding box center [667, 206] width 92 height 15
type input "**********"
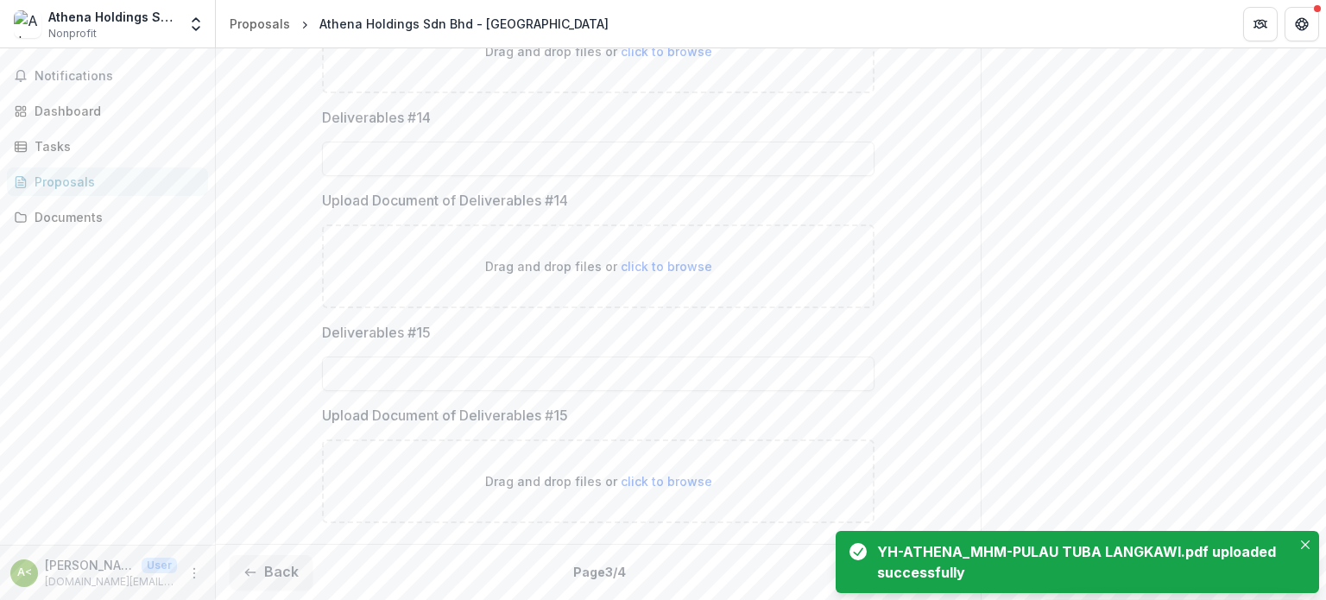
scroll to position [3522, 0]
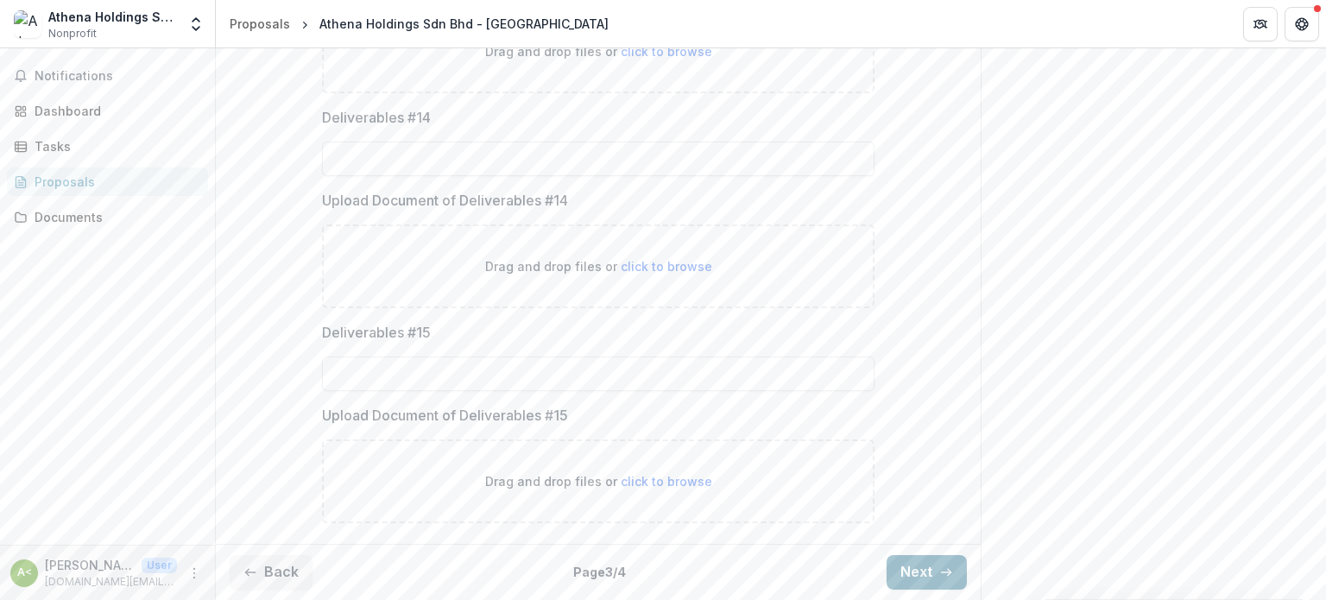
click at [896, 571] on button "Next" at bounding box center [927, 572] width 80 height 35
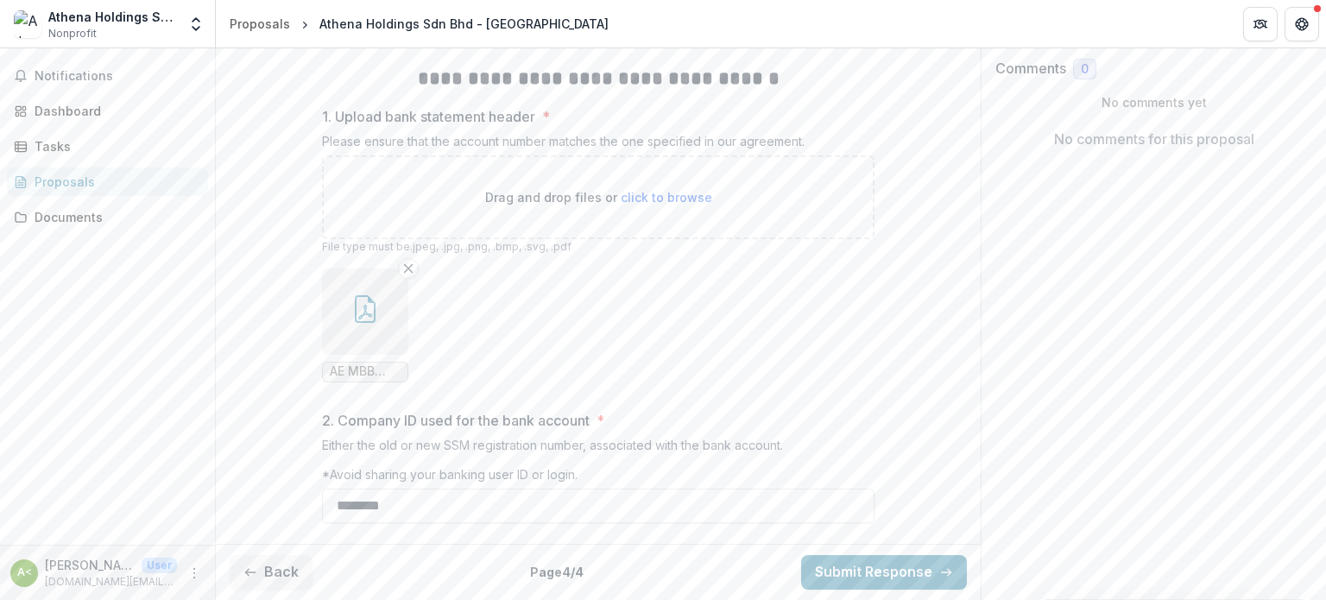
scroll to position [369, 0]
click at [879, 565] on button "Submit Response" at bounding box center [884, 572] width 166 height 35
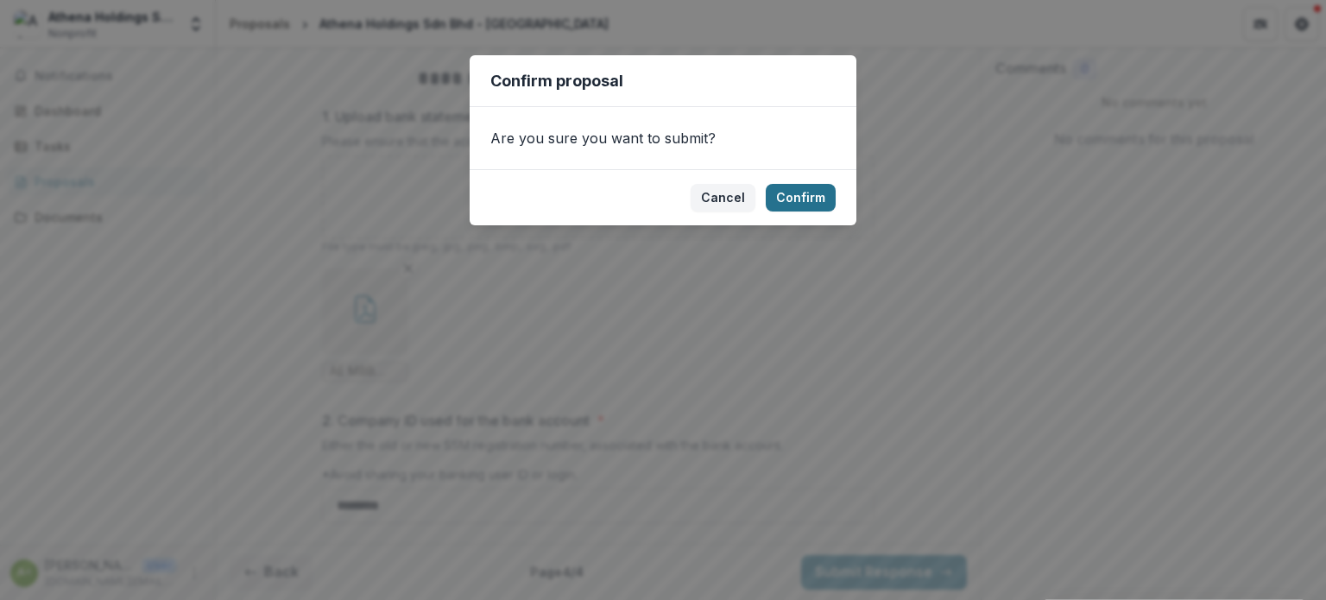
click at [808, 200] on button "Confirm" at bounding box center [801, 198] width 70 height 28
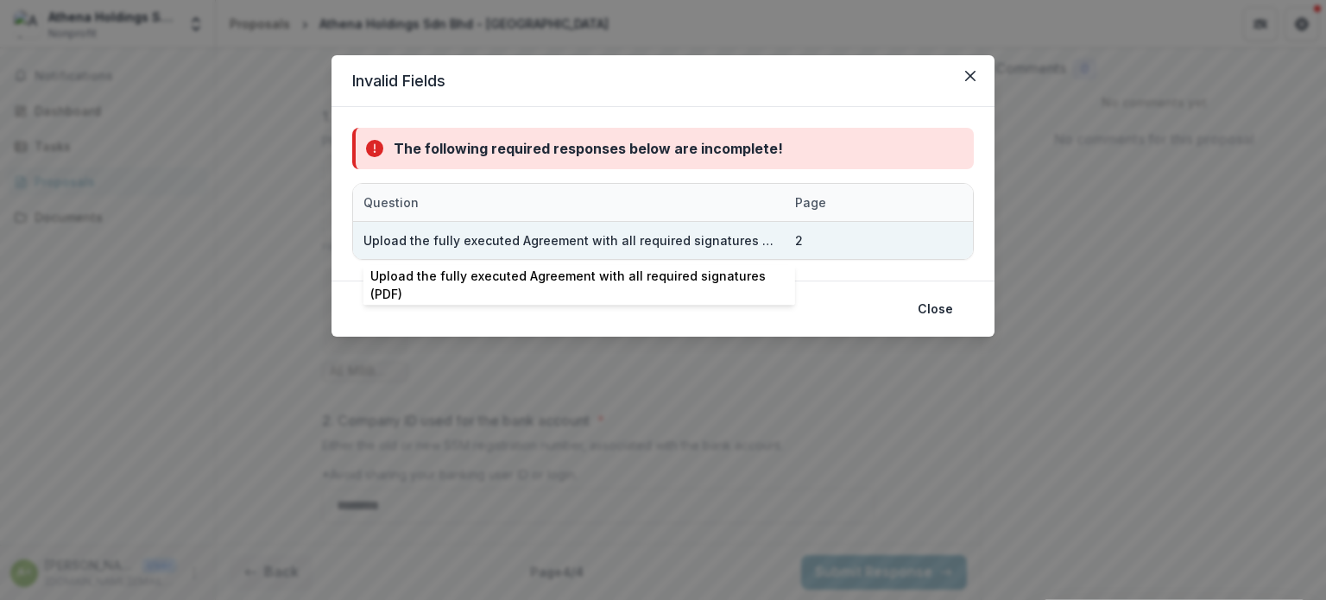
click at [634, 244] on div "Upload the fully executed Agreement with all required signatures (PDF)" at bounding box center [568, 240] width 411 height 18
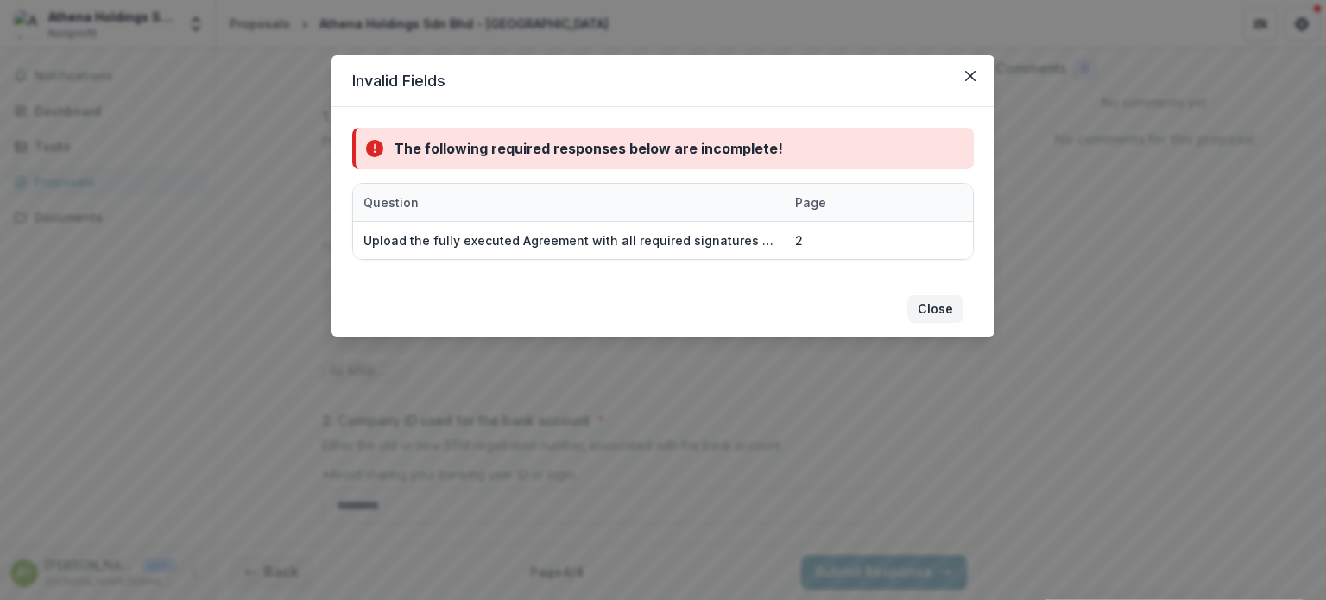
click at [923, 306] on button "Close" at bounding box center [935, 309] width 56 height 28
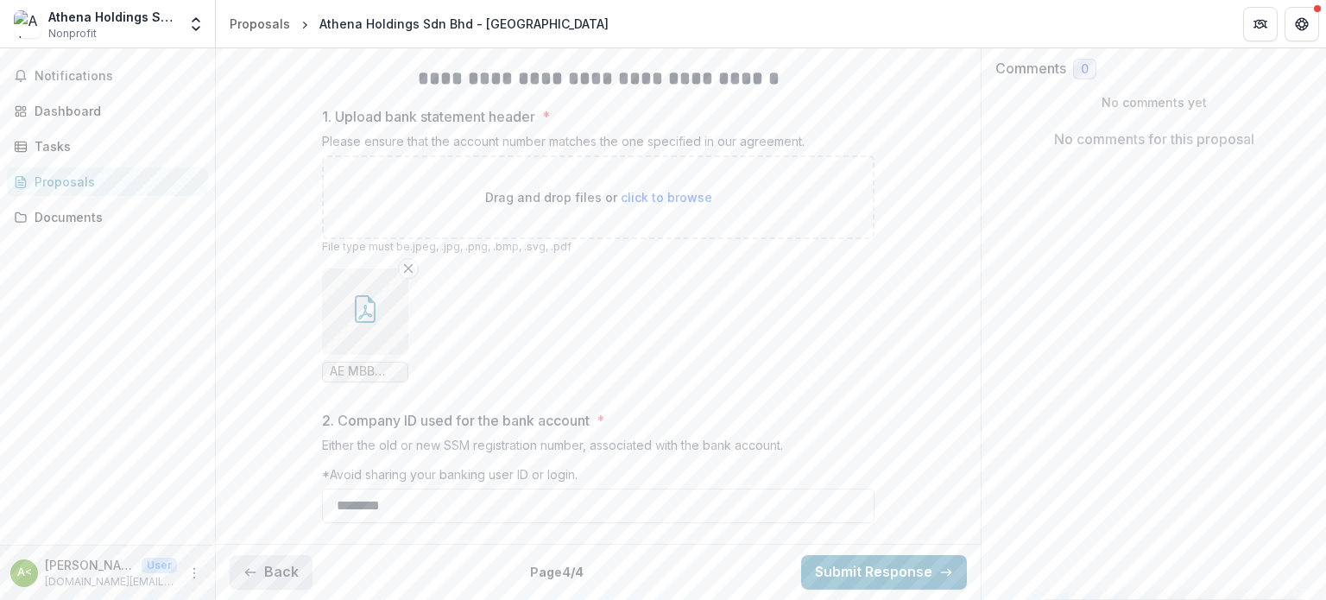
click at [256, 568] on icon "button" at bounding box center [250, 572] width 14 height 14
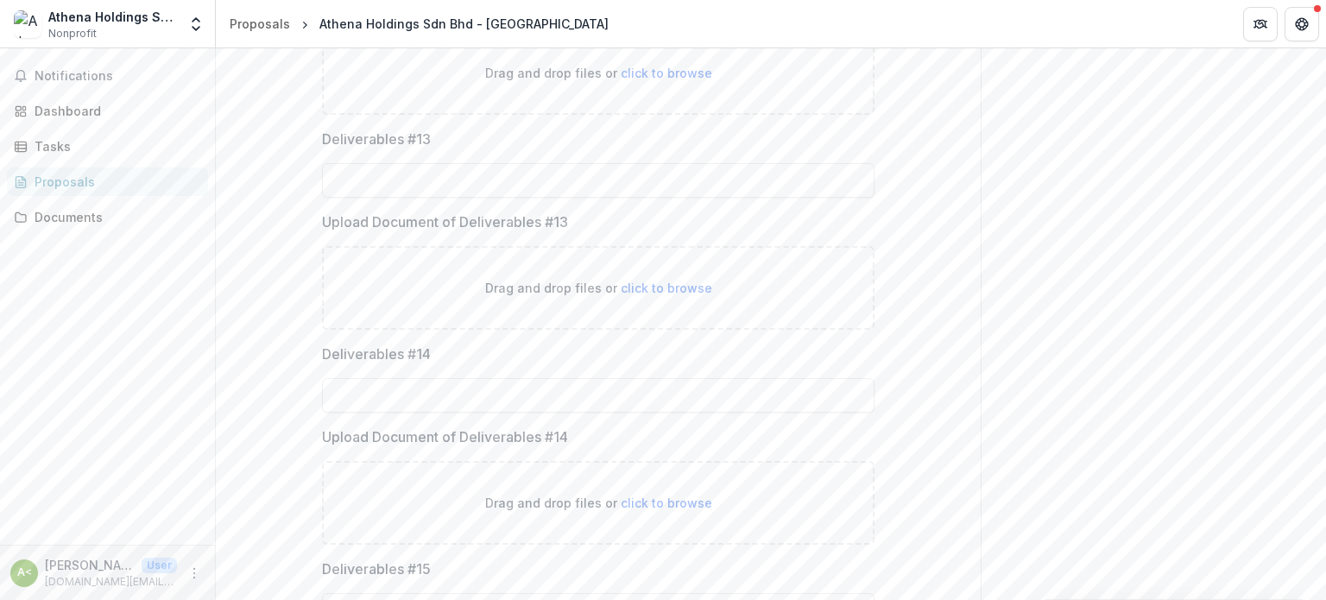
scroll to position [3522, 0]
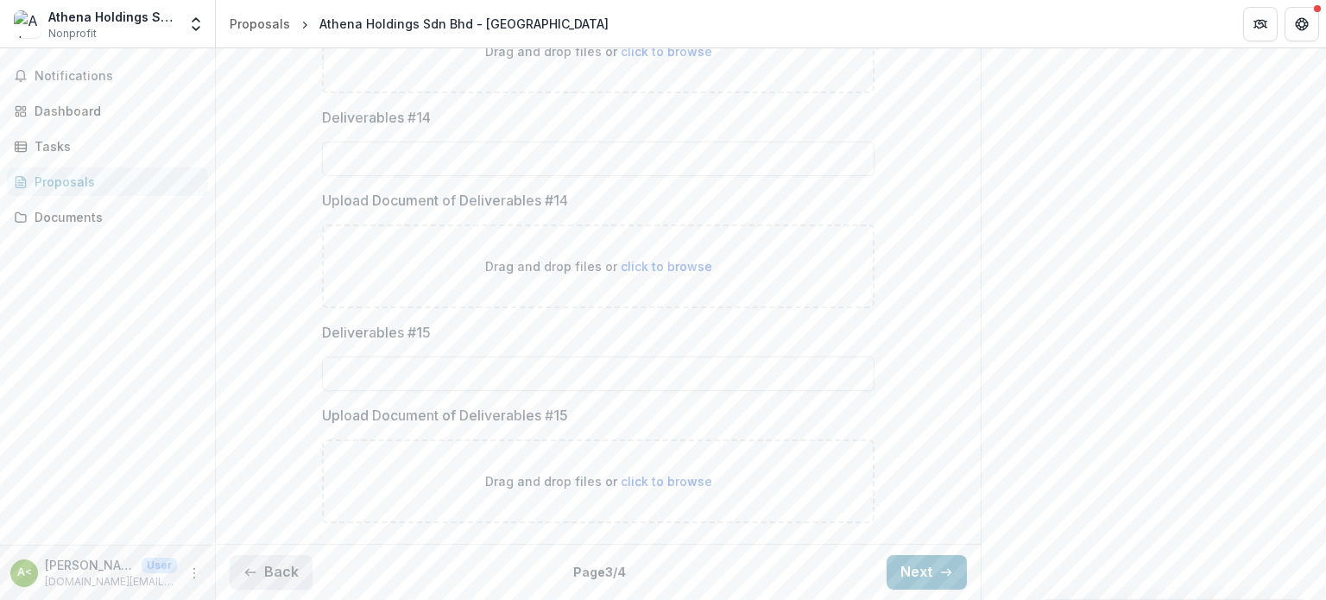
click at [300, 572] on button "Back" at bounding box center [271, 572] width 83 height 35
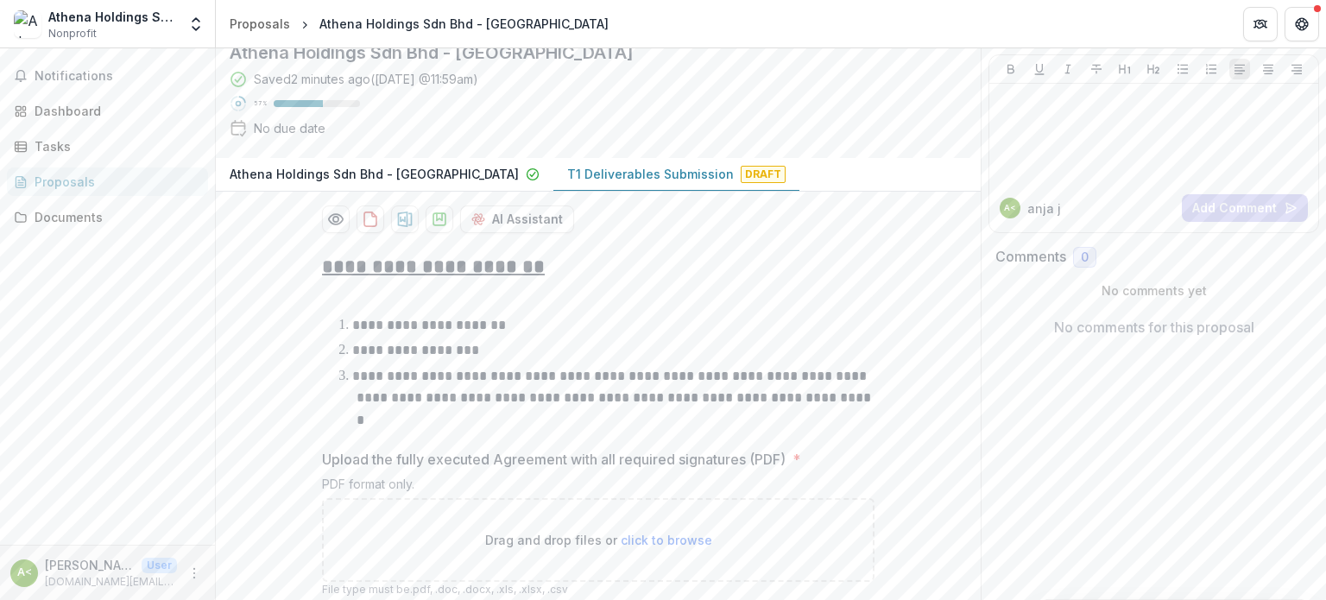
scroll to position [95, 0]
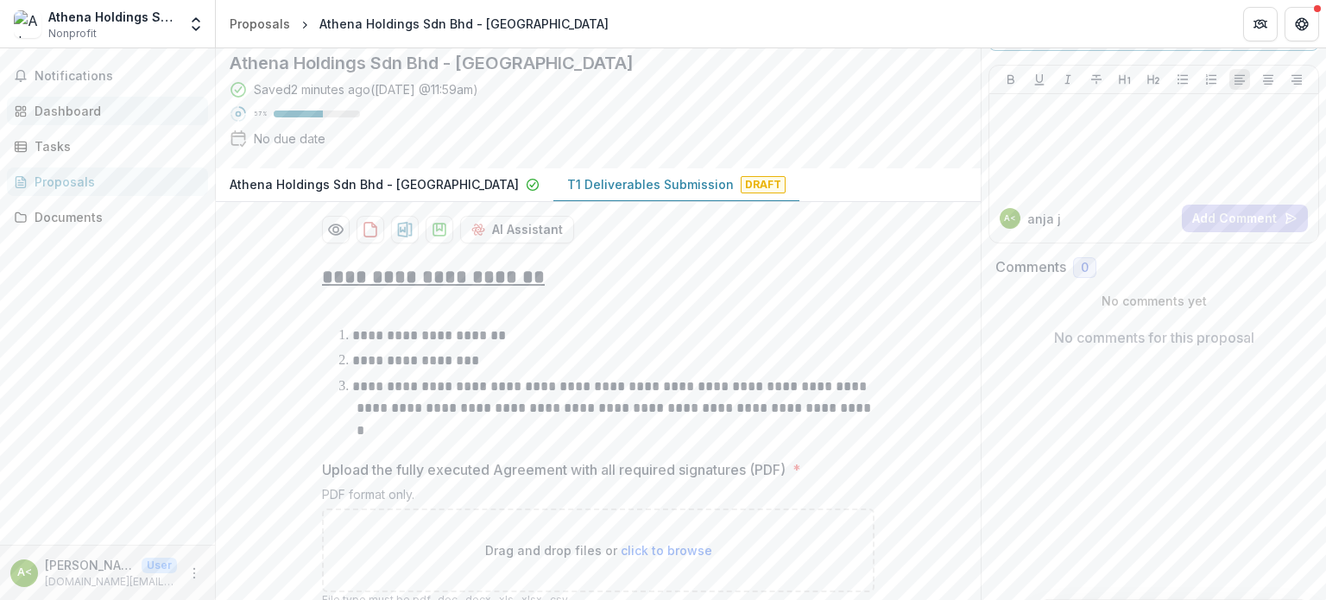
click at [101, 111] on div "Dashboard" at bounding box center [115, 111] width 160 height 18
